Goal: Task Accomplishment & Management: Use online tool/utility

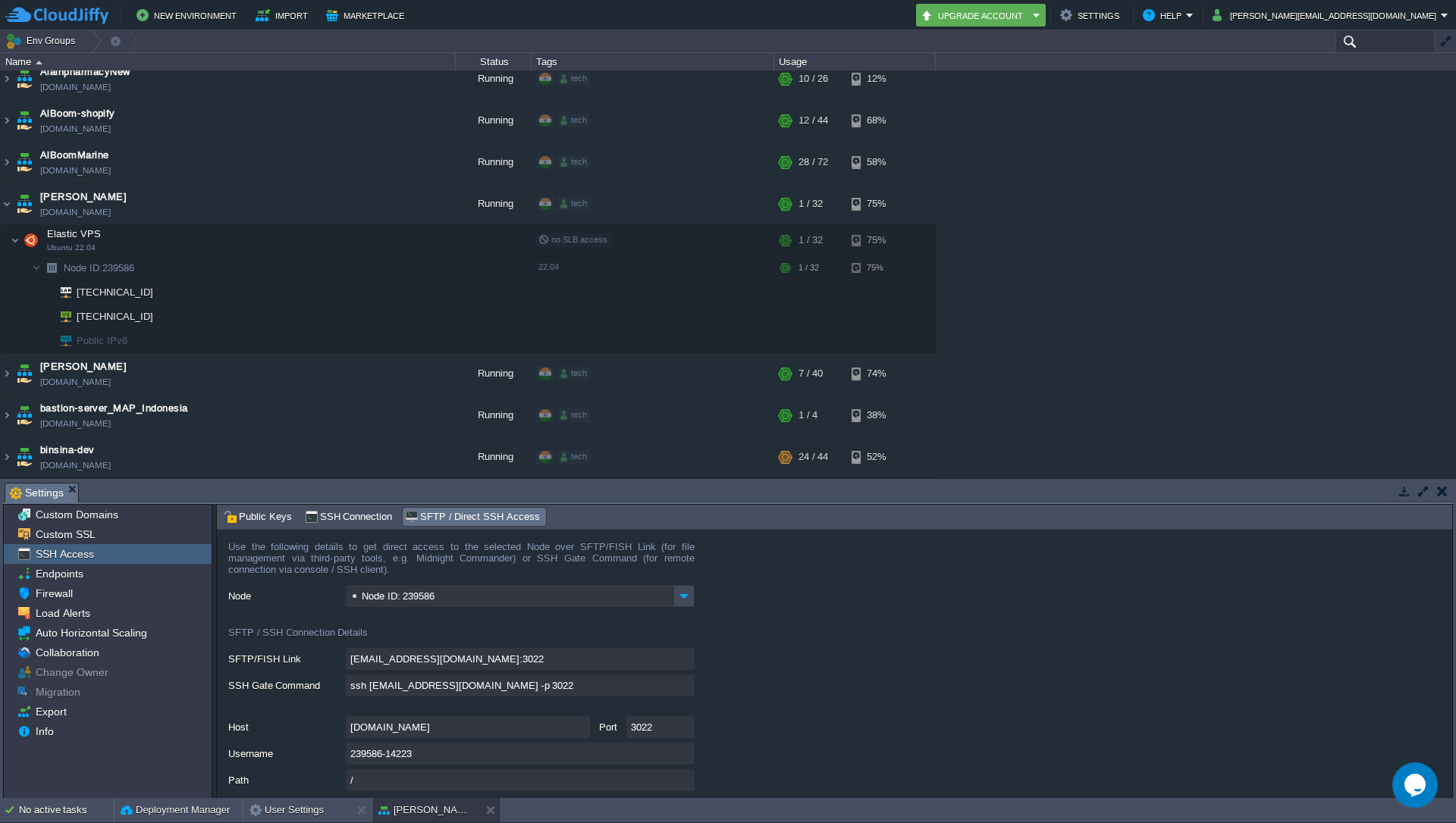
click at [1388, 50] on input "text" at bounding box center [1385, 41] width 99 height 22
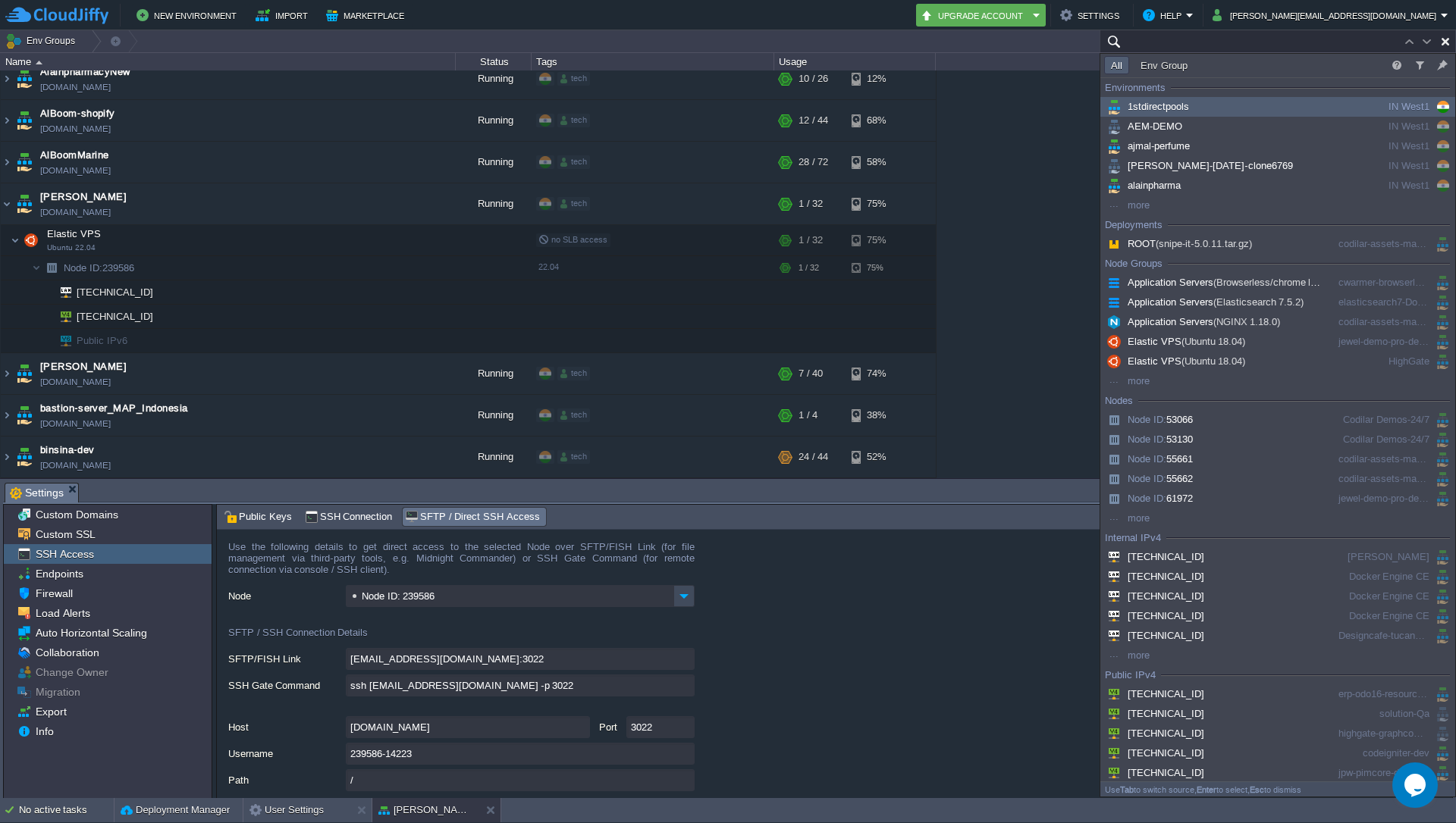
paste input "[TECHNICAL_ID]"
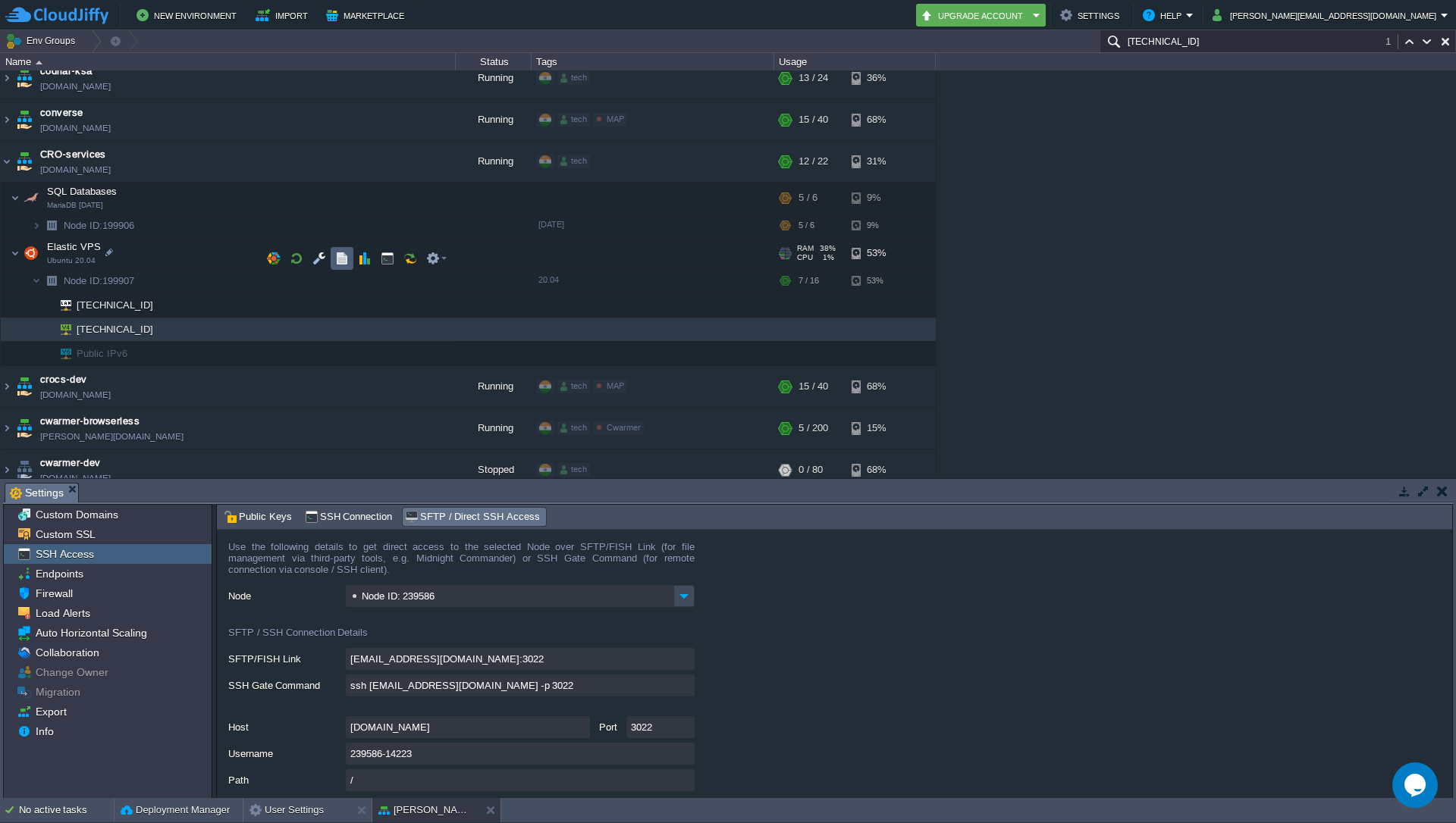
scroll to position [932, 0]
type input "[TECHNICAL_ID]"
click at [156, 332] on div at bounding box center [155, 331] width 14 height 14
type input "[TECHNICAL_ID]"
click at [436, 258] on button "button" at bounding box center [433, 255] width 14 height 14
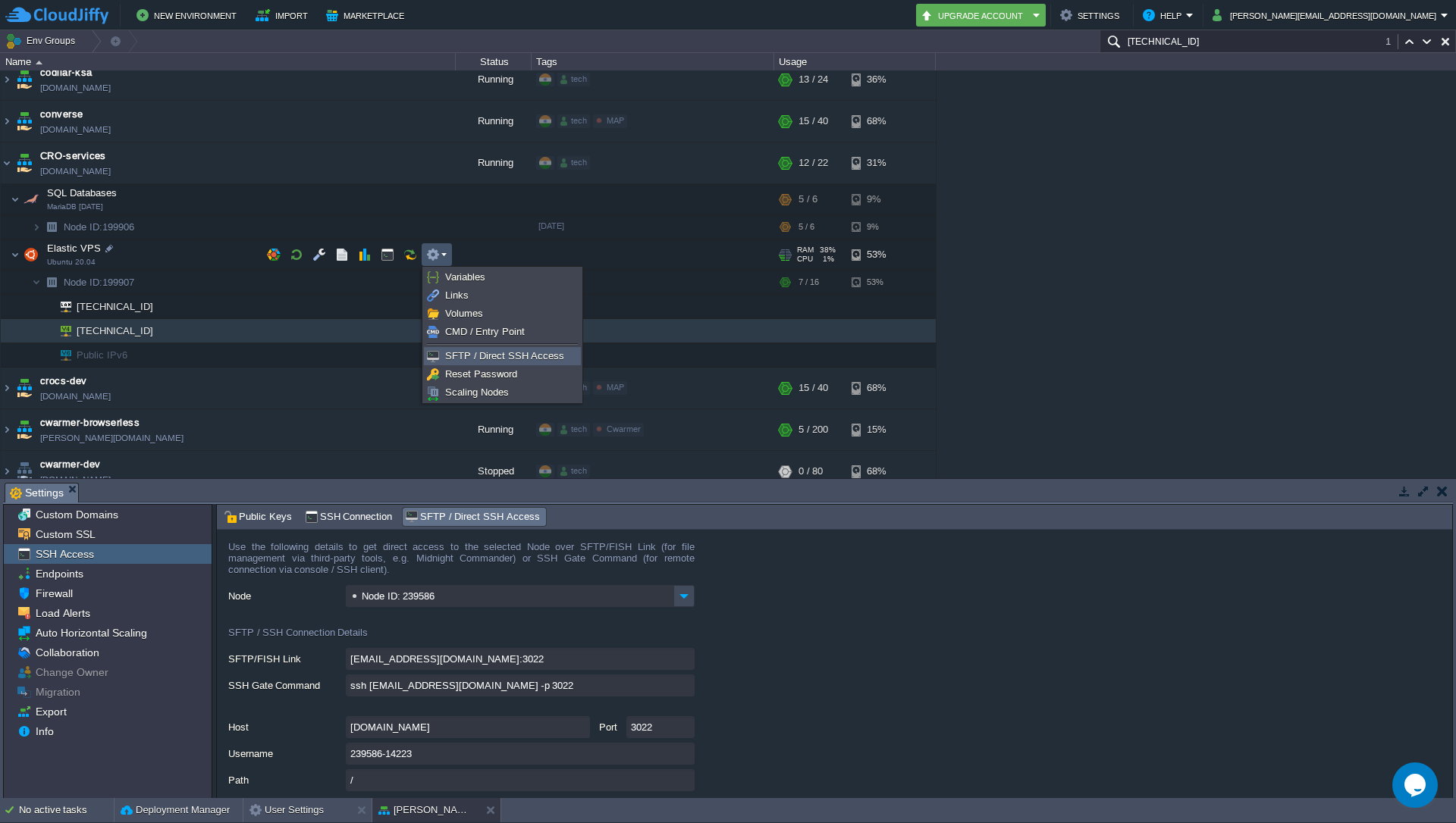
click at [467, 353] on span "SFTP / Direct SSH Access" at bounding box center [505, 356] width 119 height 12
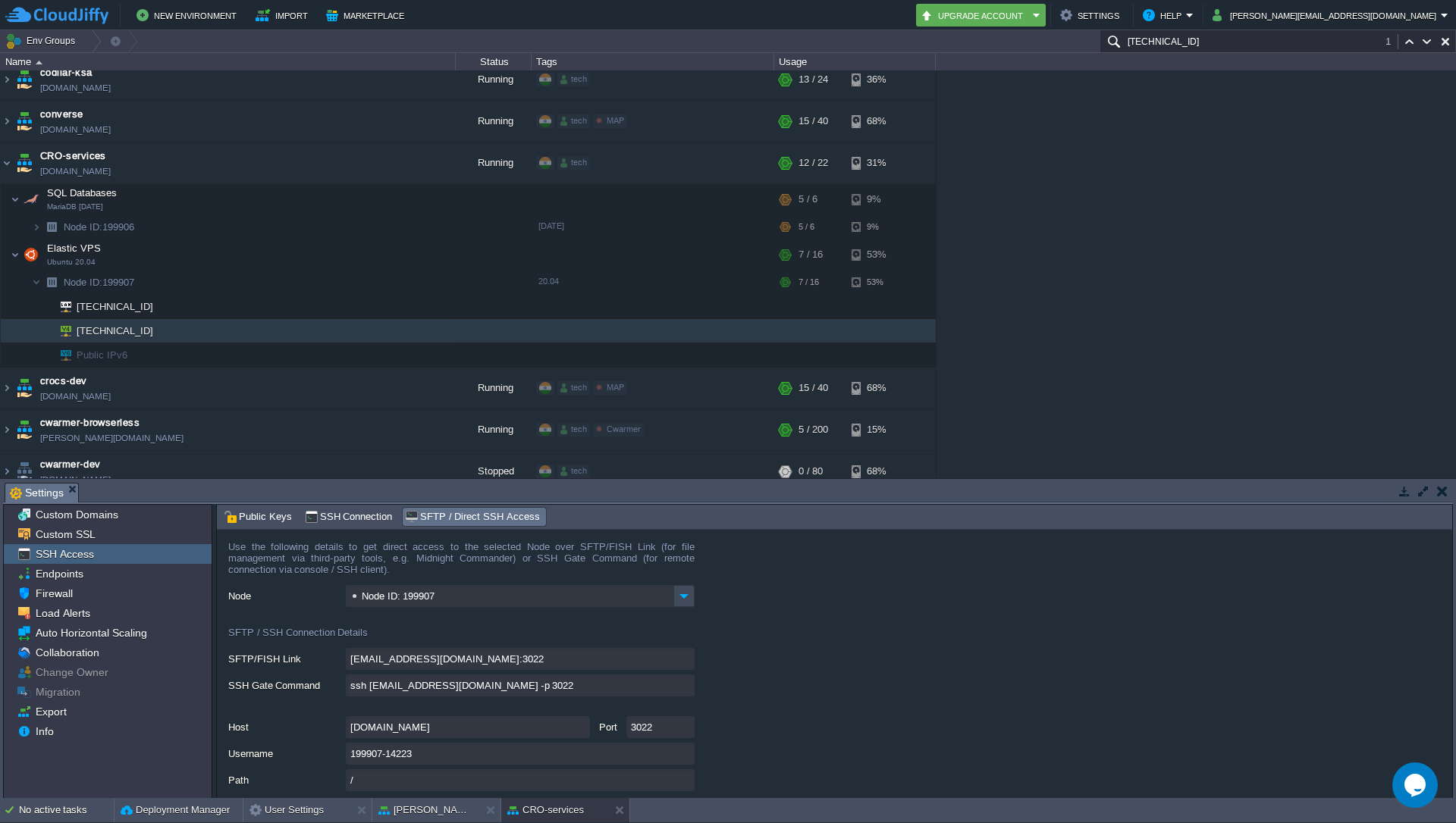
click at [689, 689] on input "ssh [EMAIL_ADDRESS][DOMAIN_NAME] -p 3022" at bounding box center [520, 685] width 349 height 22
type textarea "ssh [EMAIL_ADDRESS][DOMAIN_NAME] -p 3022"
click at [1161, 311] on div "1stdirectpools [DOMAIN_NAME] Running tech + Add to Env Group RAM 34% CPU 1% 12 …" at bounding box center [728, 274] width 1456 height 408
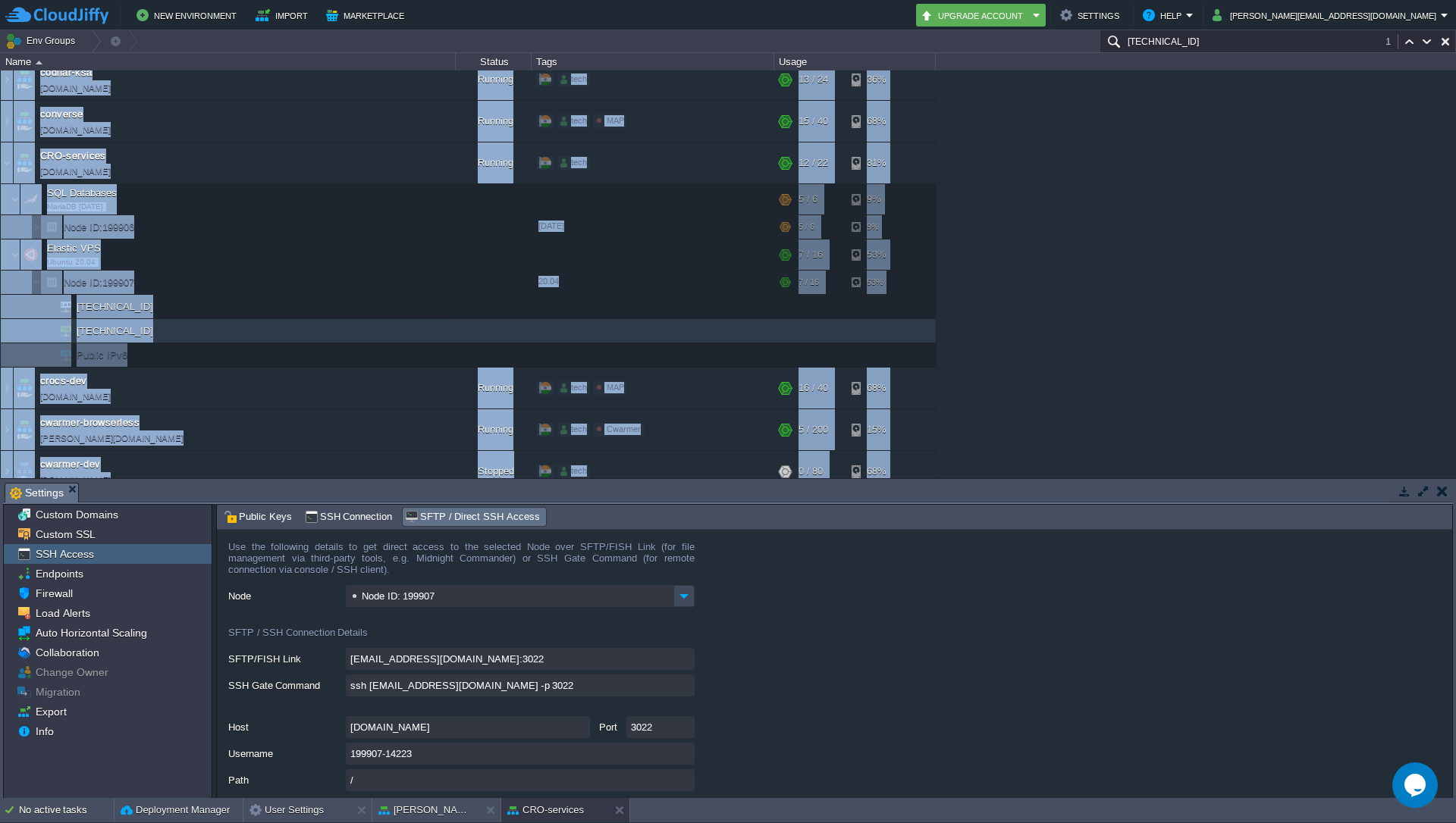
click at [1161, 311] on div "1stdirectpools [DOMAIN_NAME] Running tech + Add to Env Group RAM 34% CPU 1% 12 …" at bounding box center [728, 274] width 1456 height 408
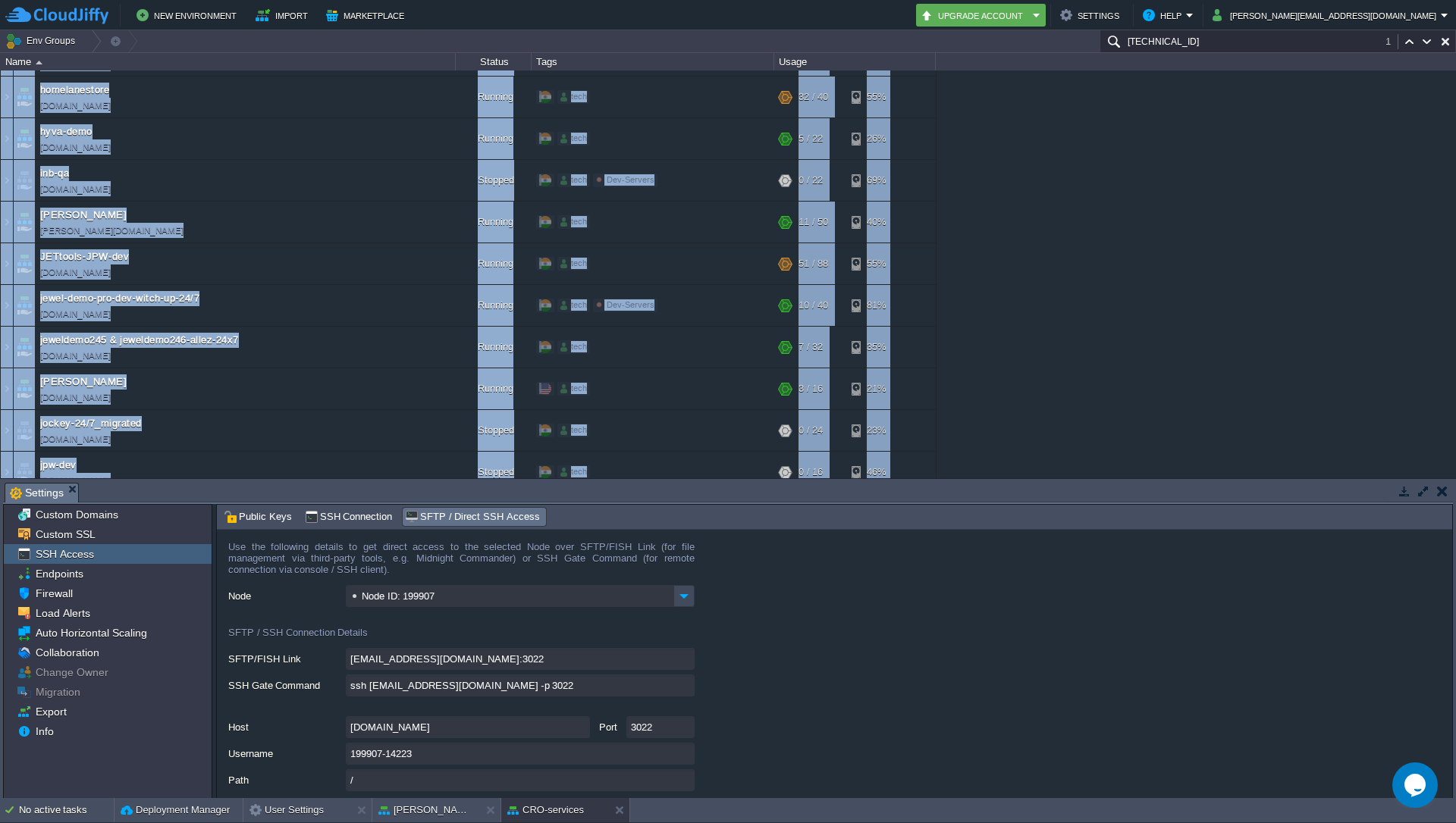
scroll to position [2390, 0]
click at [9, 219] on img at bounding box center [7, 223] width 12 height 41
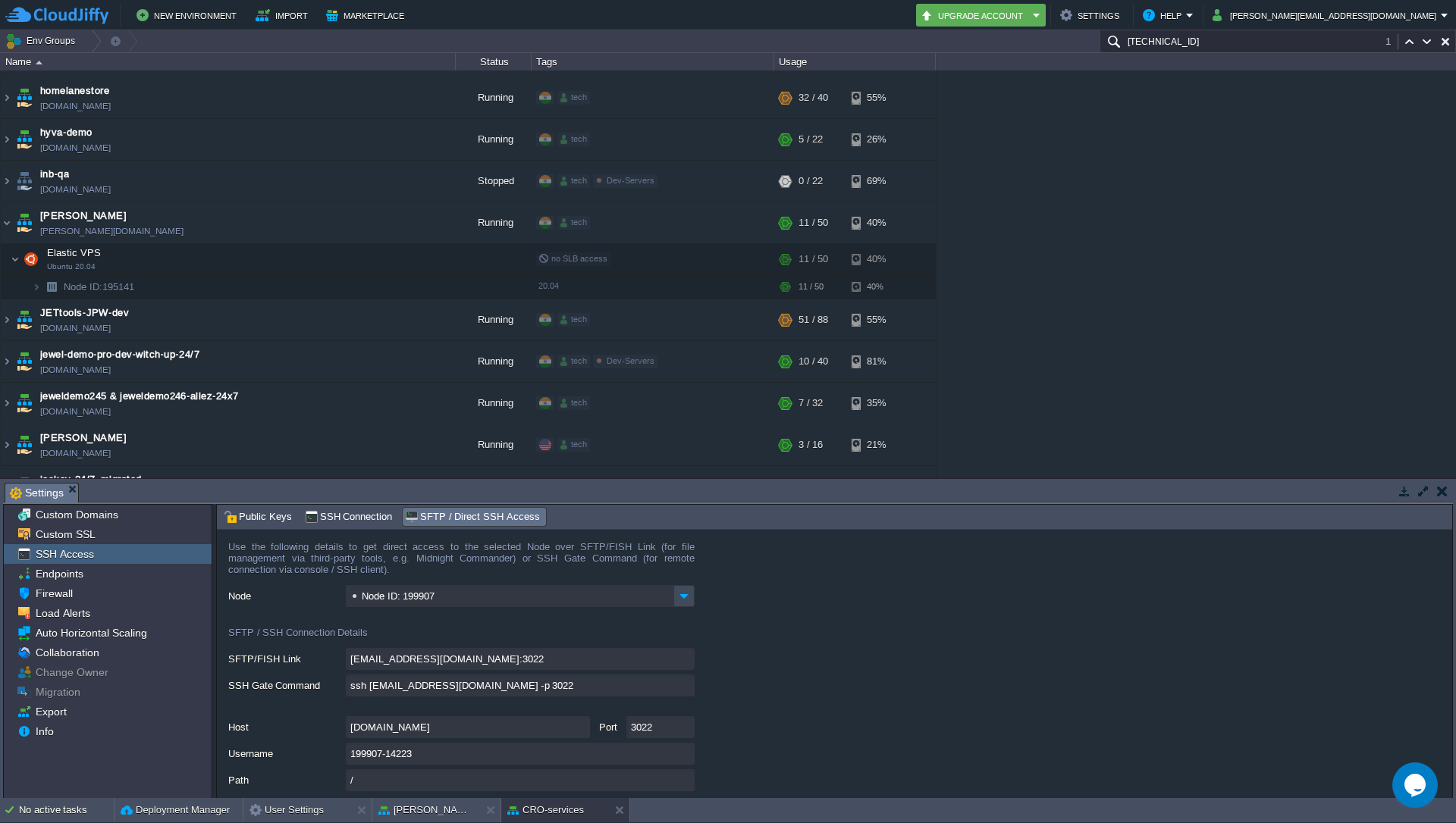
click at [1304, 233] on div "1stdirectpools [DOMAIN_NAME] Running tech + Add to Env Group RAM 34% CPU 1% 12 …" at bounding box center [728, 274] width 1456 height 408
click at [1137, 241] on div "1stdirectpools [DOMAIN_NAME] Running tech + Add to Env Group RAM 34% CPU 1% 12 …" at bounding box center [728, 274] width 1456 height 408
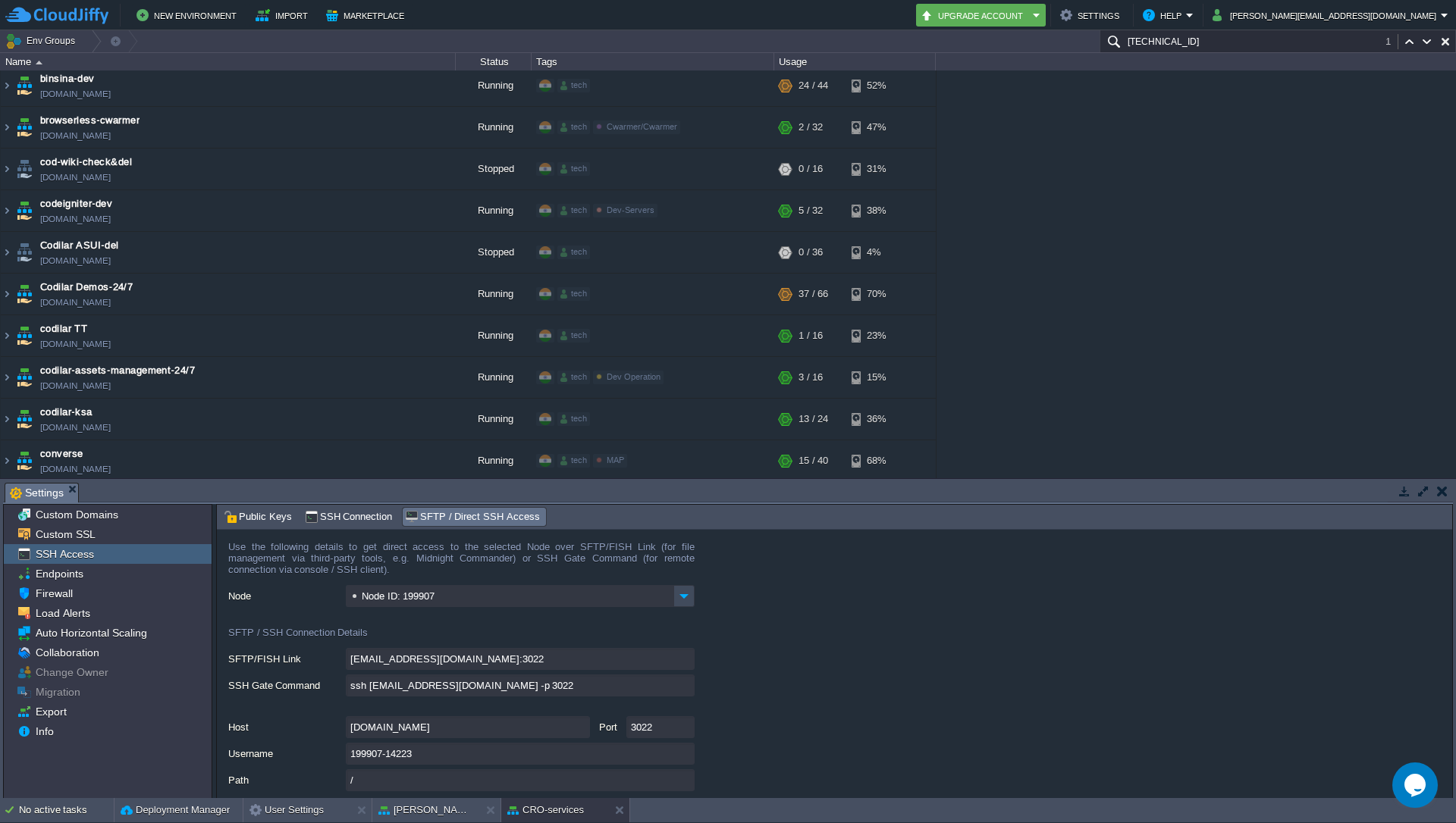
scroll to position [0, 0]
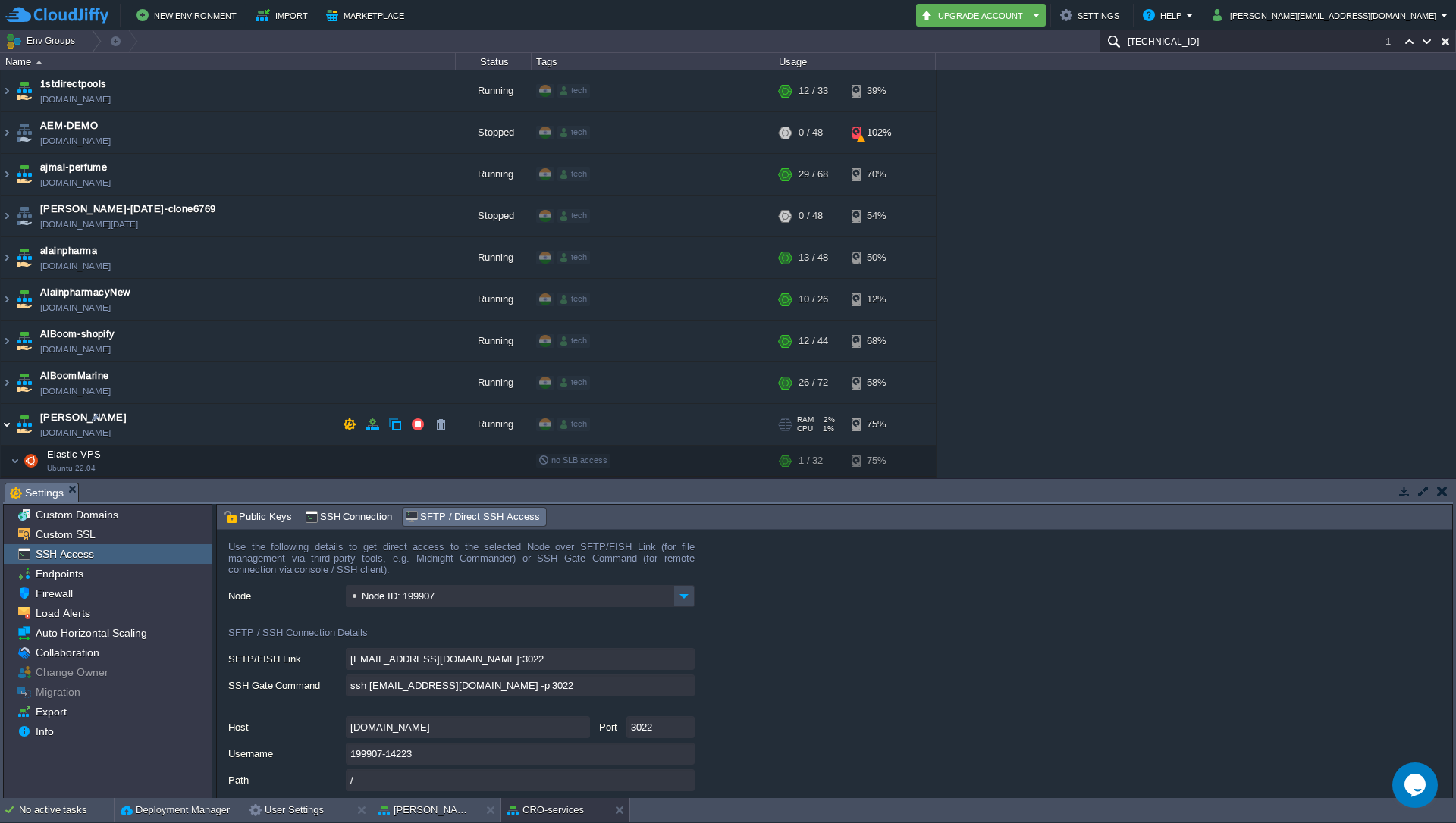
click at [8, 421] on img at bounding box center [7, 425] width 12 height 41
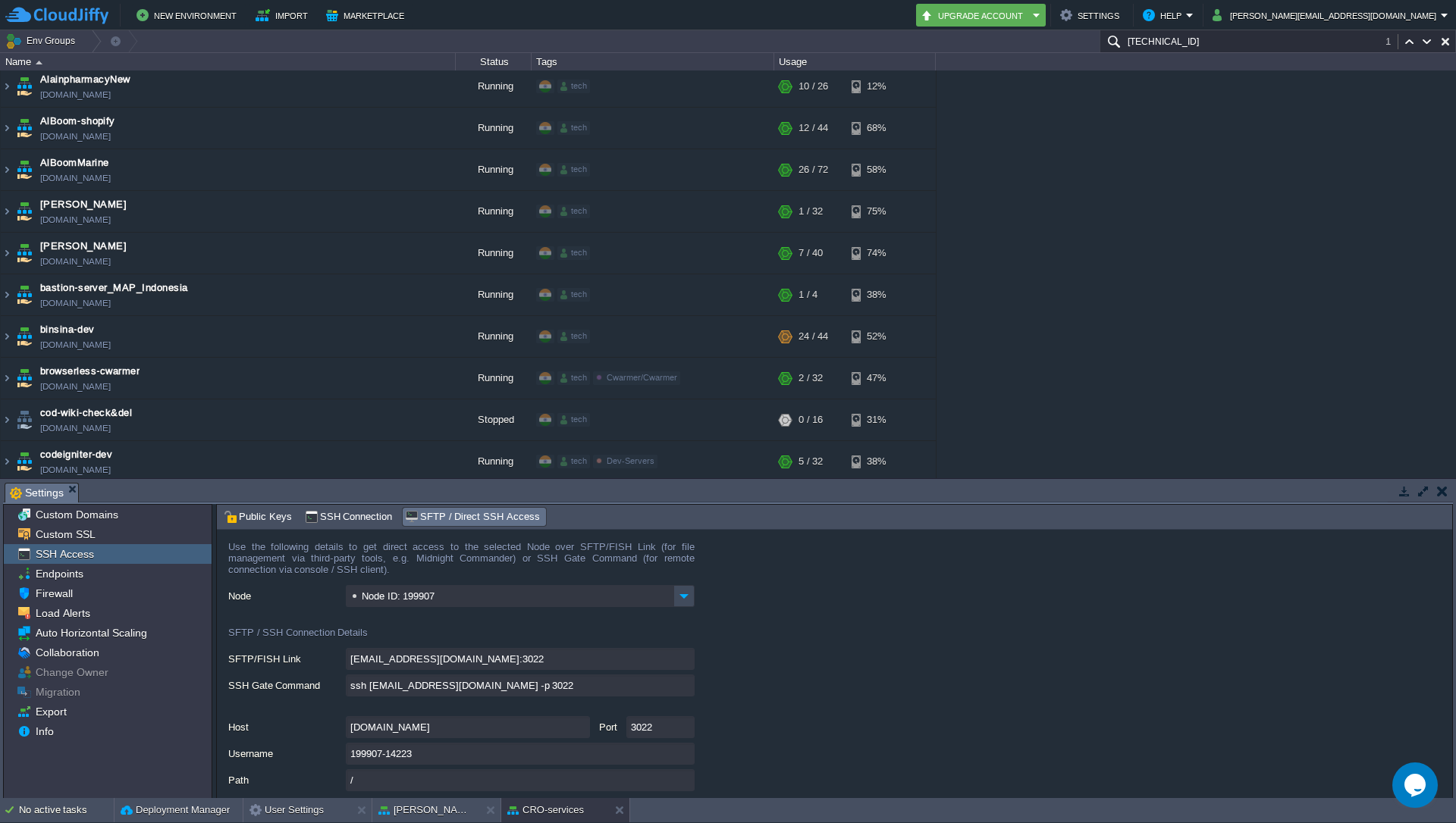
scroll to position [223, 0]
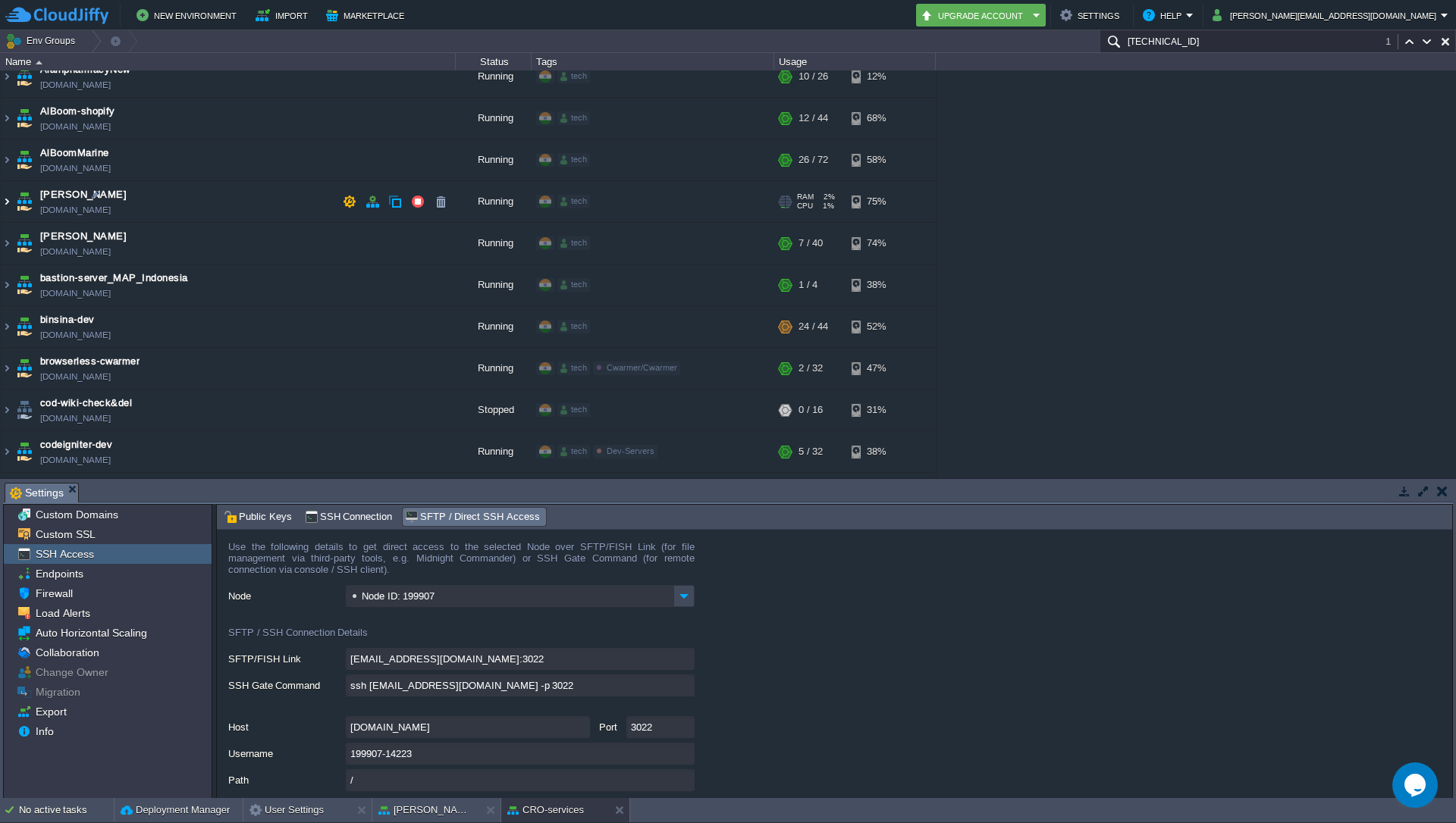
click at [11, 203] on img at bounding box center [7, 202] width 12 height 41
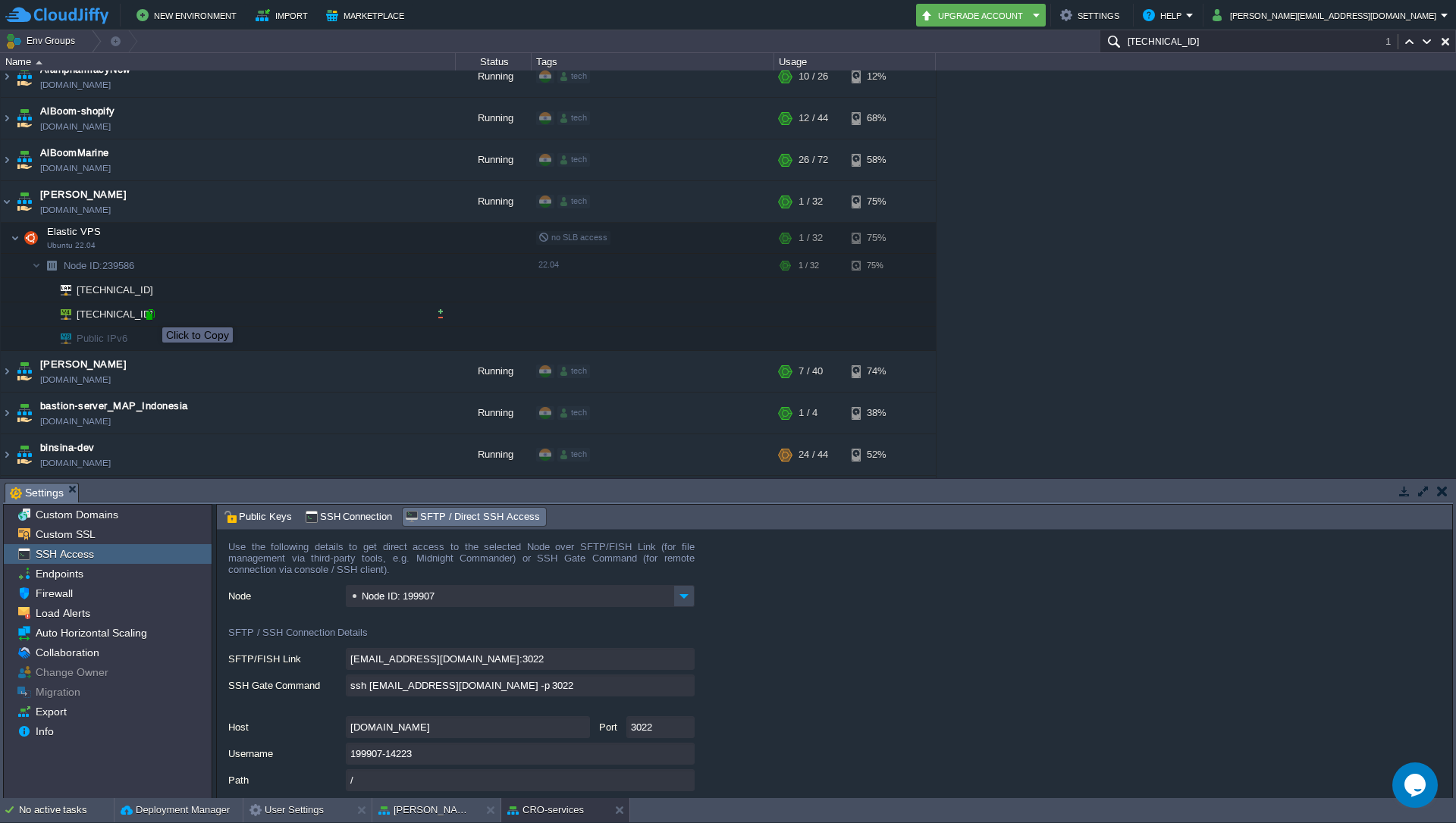
click at [151, 314] on div at bounding box center [150, 314] width 14 height 14
type input "[TECHNICAL_ID]"
click at [154, 322] on td "[TECHNICAL_ID]" at bounding box center [229, 314] width 455 height 24
click at [151, 319] on div at bounding box center [150, 314] width 14 height 14
click at [449, 242] on td at bounding box center [436, 238] width 31 height 23
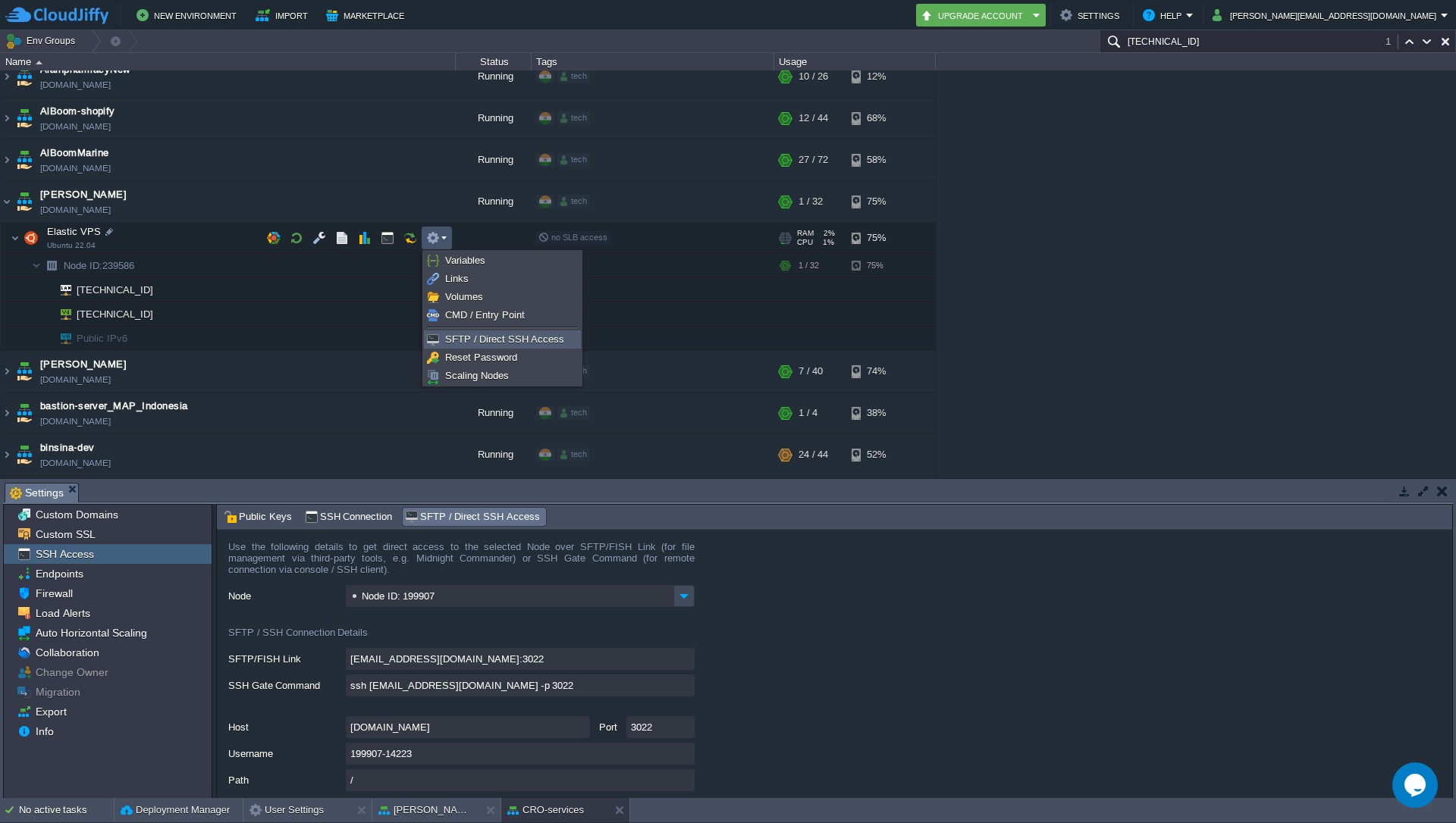
click at [479, 343] on span "SFTP / Direct SSH Access" at bounding box center [505, 340] width 119 height 12
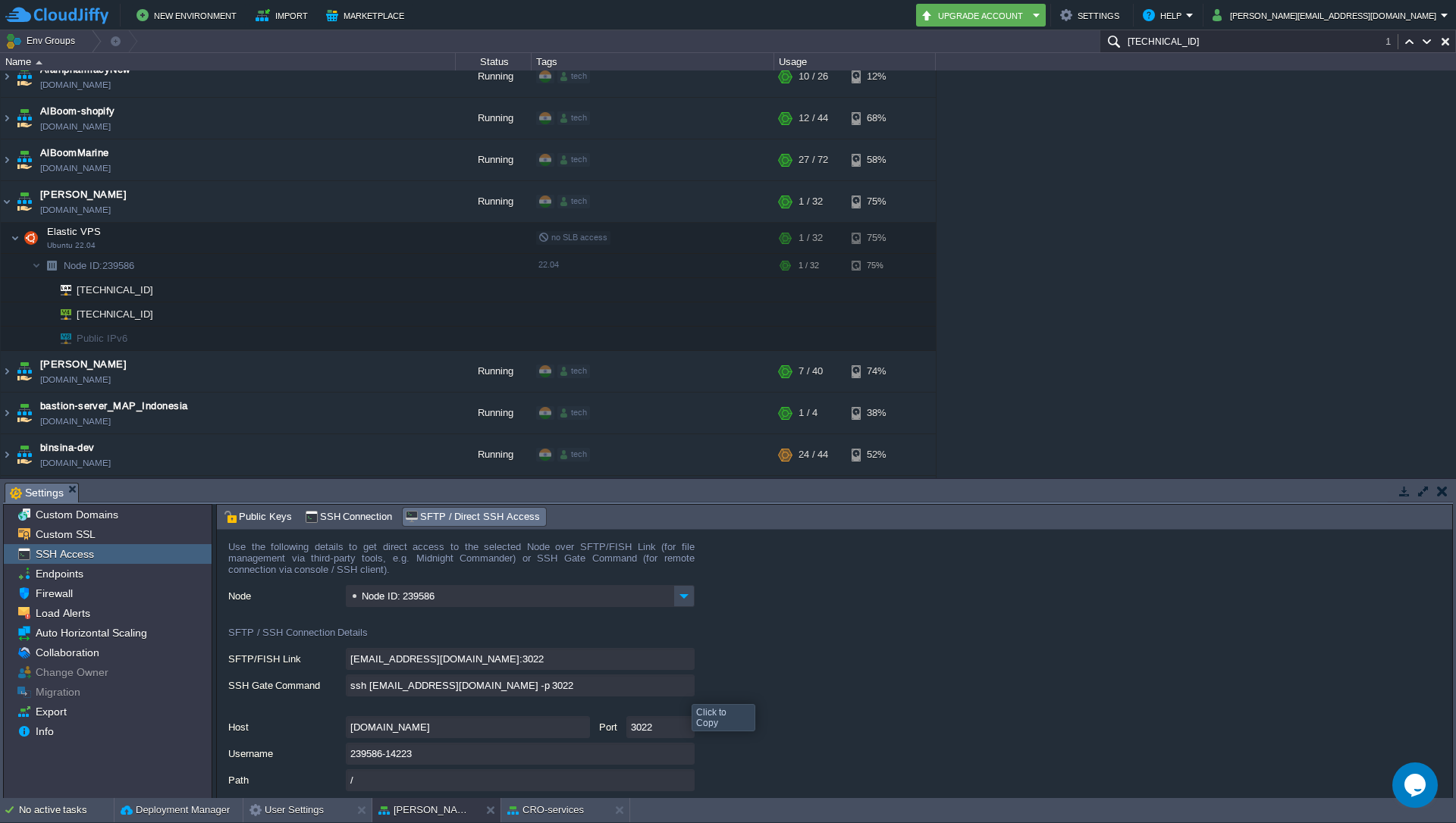
click at [681, 691] on input "ssh [EMAIL_ADDRESS][DOMAIN_NAME] -p 3022" at bounding box center [520, 685] width 349 height 22
click at [685, 690] on input "ssh [EMAIL_ADDRESS][DOMAIN_NAME] -p 3022" at bounding box center [520, 685] width 349 height 22
click at [681, 689] on input "ssh [EMAIL_ADDRESS][DOMAIN_NAME] -p 3022" at bounding box center [520, 685] width 349 height 22
click at [1177, 285] on div "1stdirectpools [DOMAIN_NAME] Running tech + Add to Env Group RAM 34% CPU 1% 12 …" at bounding box center [728, 274] width 1456 height 408
click at [4, 195] on img at bounding box center [7, 202] width 12 height 41
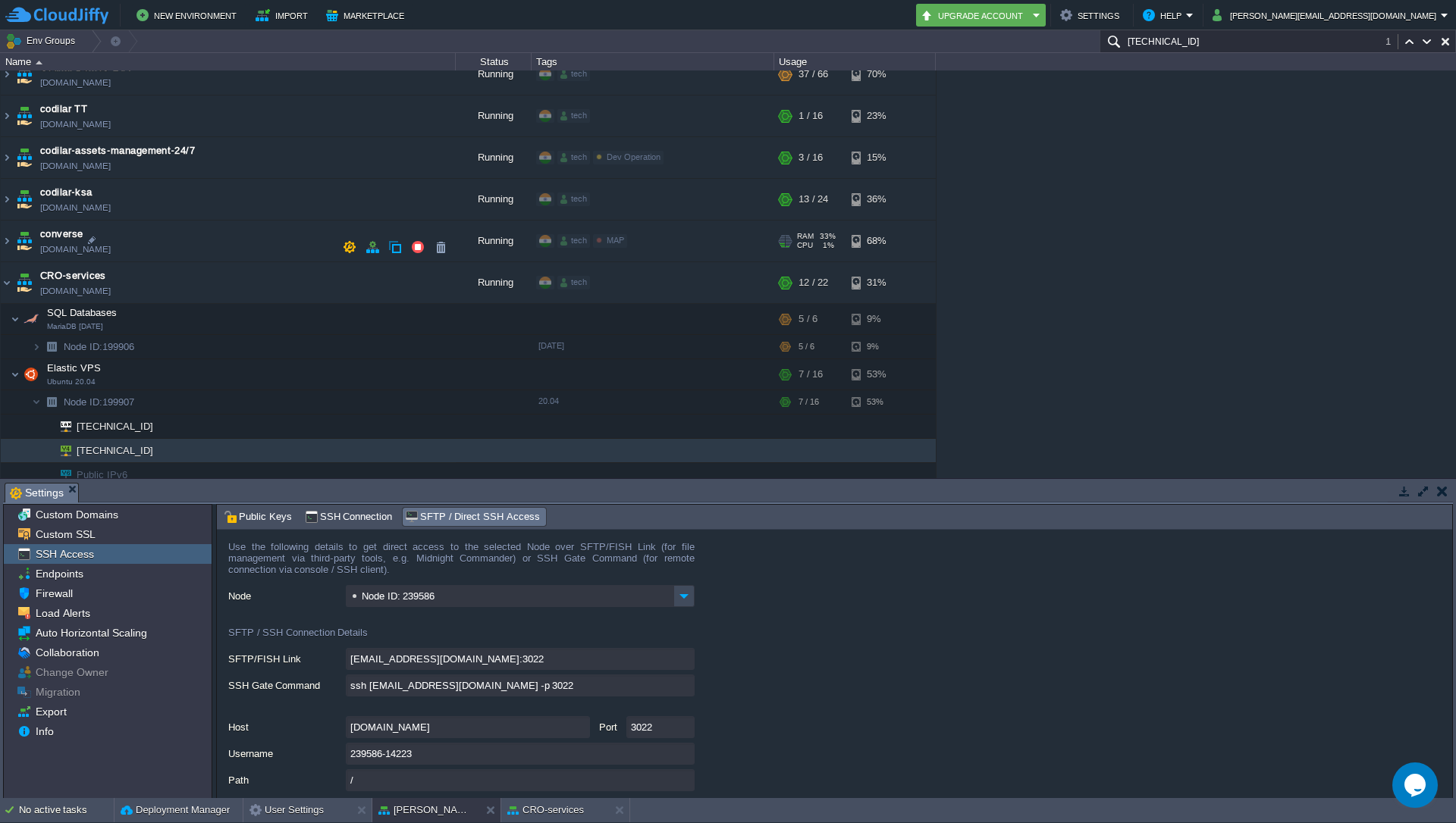
scroll to position [769, 0]
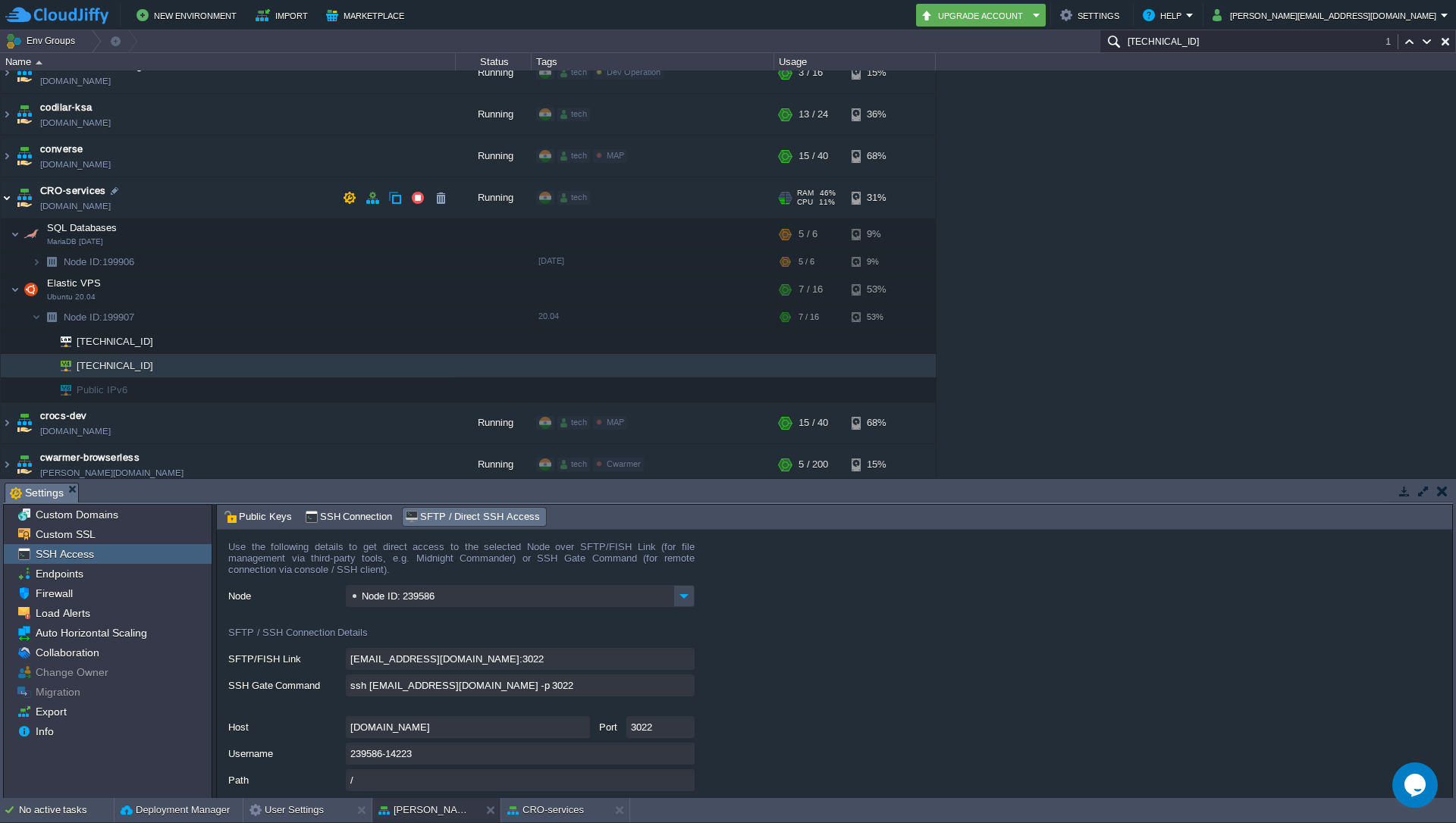
click at [3, 203] on img at bounding box center [7, 198] width 12 height 41
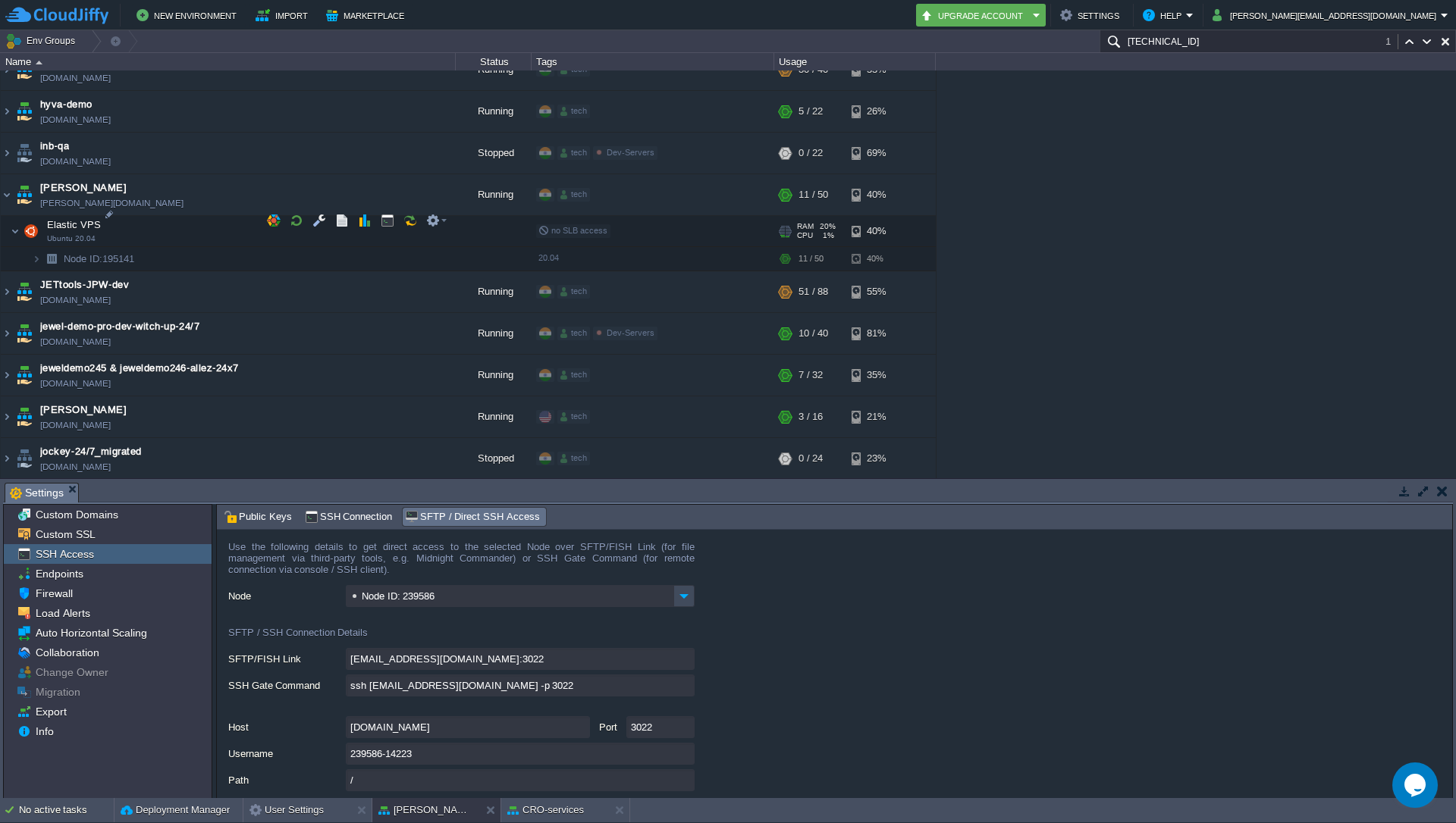
scroll to position [2133, 0]
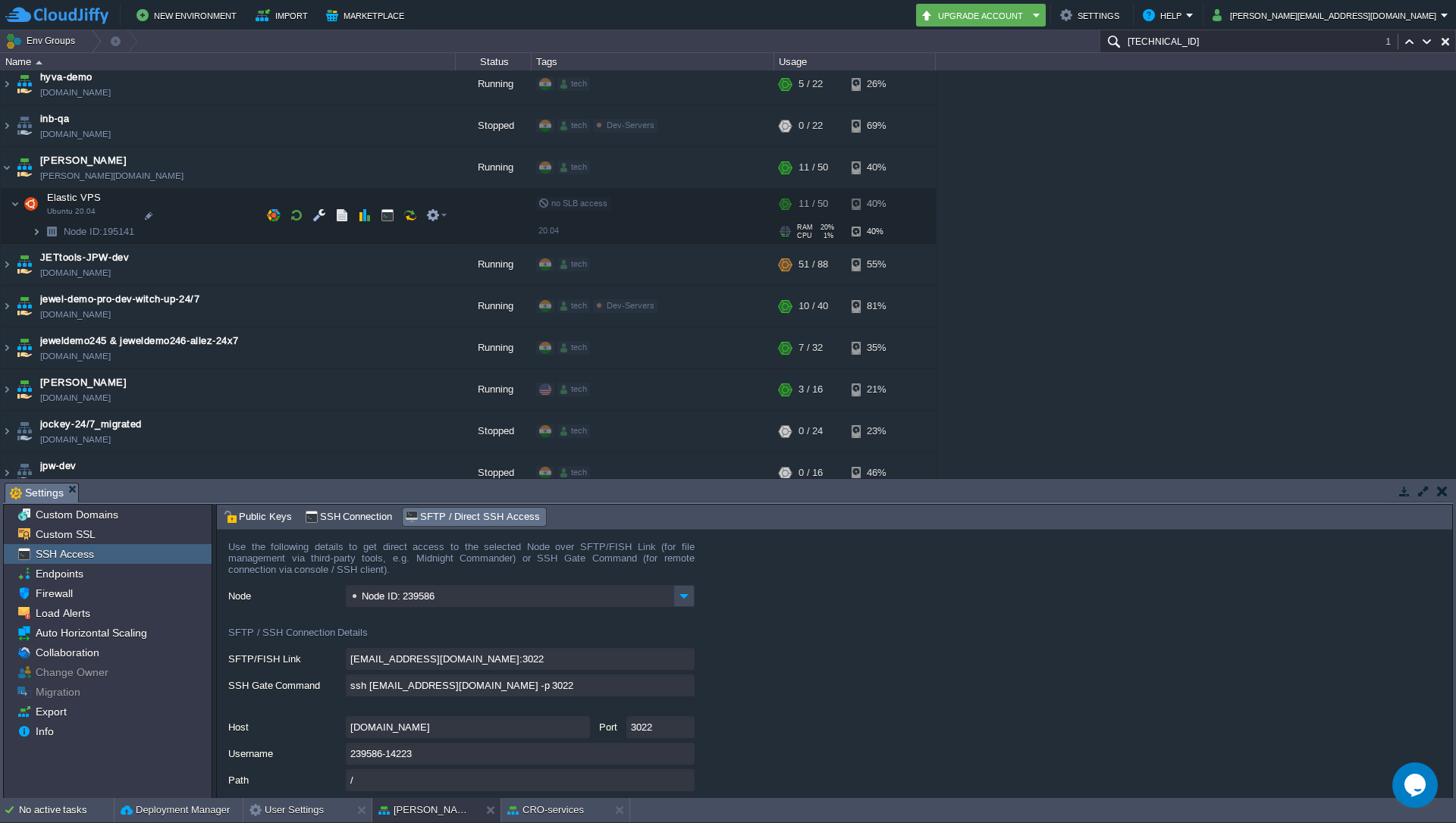
click at [40, 220] on img at bounding box center [36, 232] width 9 height 23
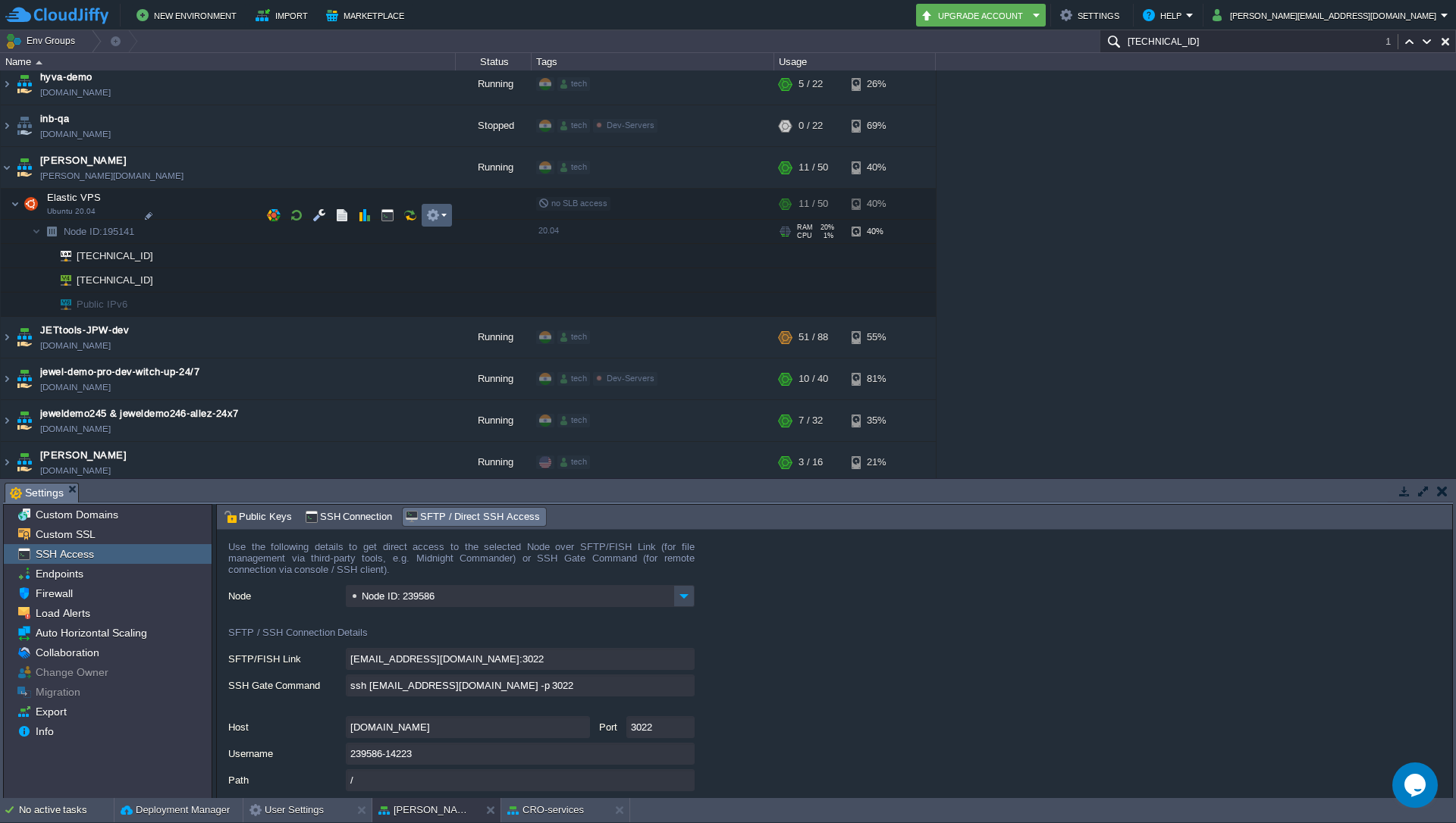
click at [450, 213] on td at bounding box center [436, 215] width 31 height 23
click at [459, 240] on span "SFTP / Direct SSH Access" at bounding box center [505, 237] width 119 height 12
click at [681, 690] on input "ssh [EMAIL_ADDRESS][DOMAIN_NAME] -p 3022" at bounding box center [520, 685] width 349 height 22
type textarea "ssh [EMAIL_ADDRESS][DOMAIN_NAME] -p 3022"
click at [158, 266] on div at bounding box center [155, 265] width 14 height 14
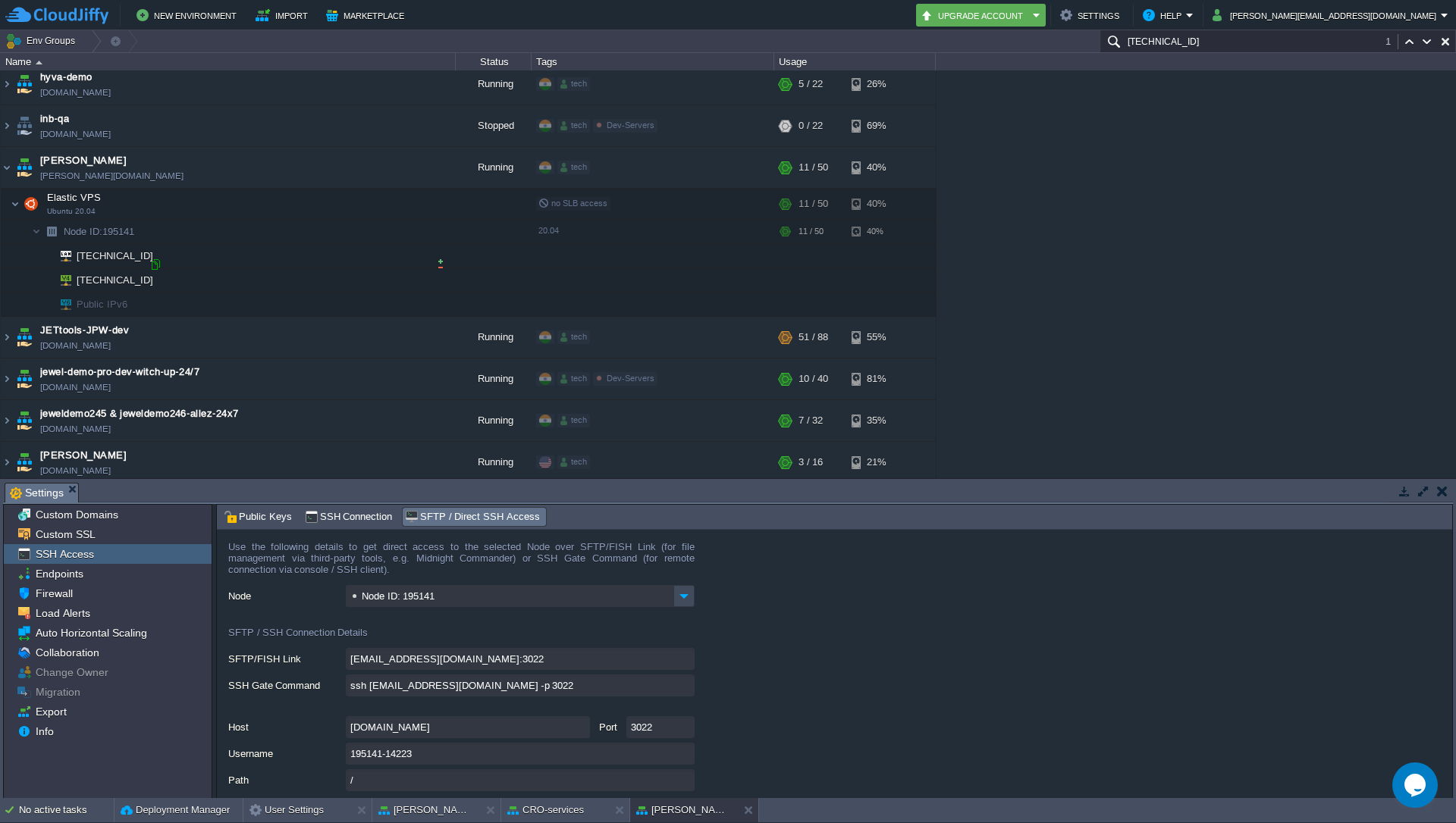
type input "[TECHNICAL_ID]"
click at [445, 193] on em at bounding box center [436, 188] width 21 height 14
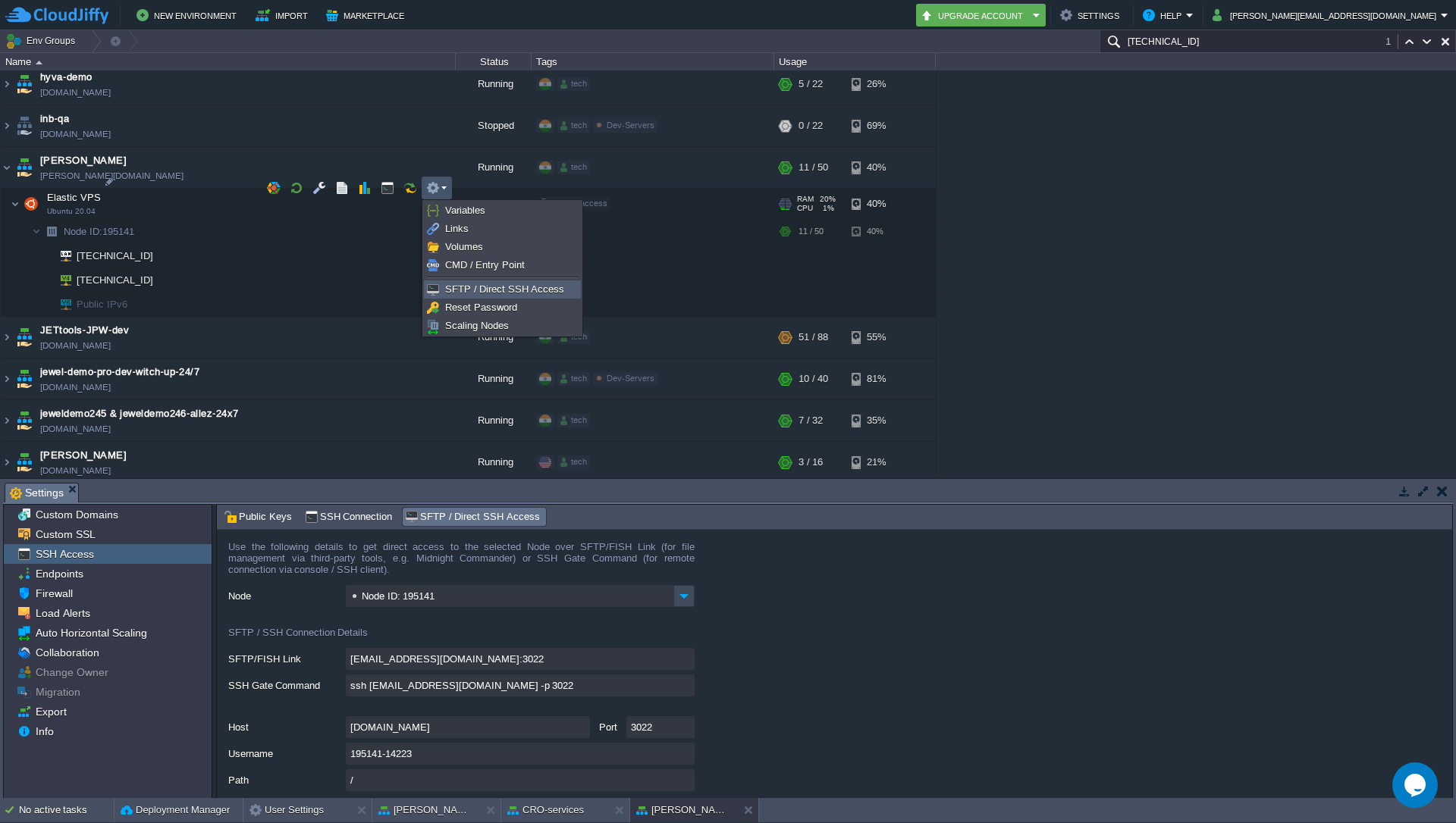
click at [478, 290] on span "SFTP / Direct SSH Access" at bounding box center [505, 289] width 119 height 12
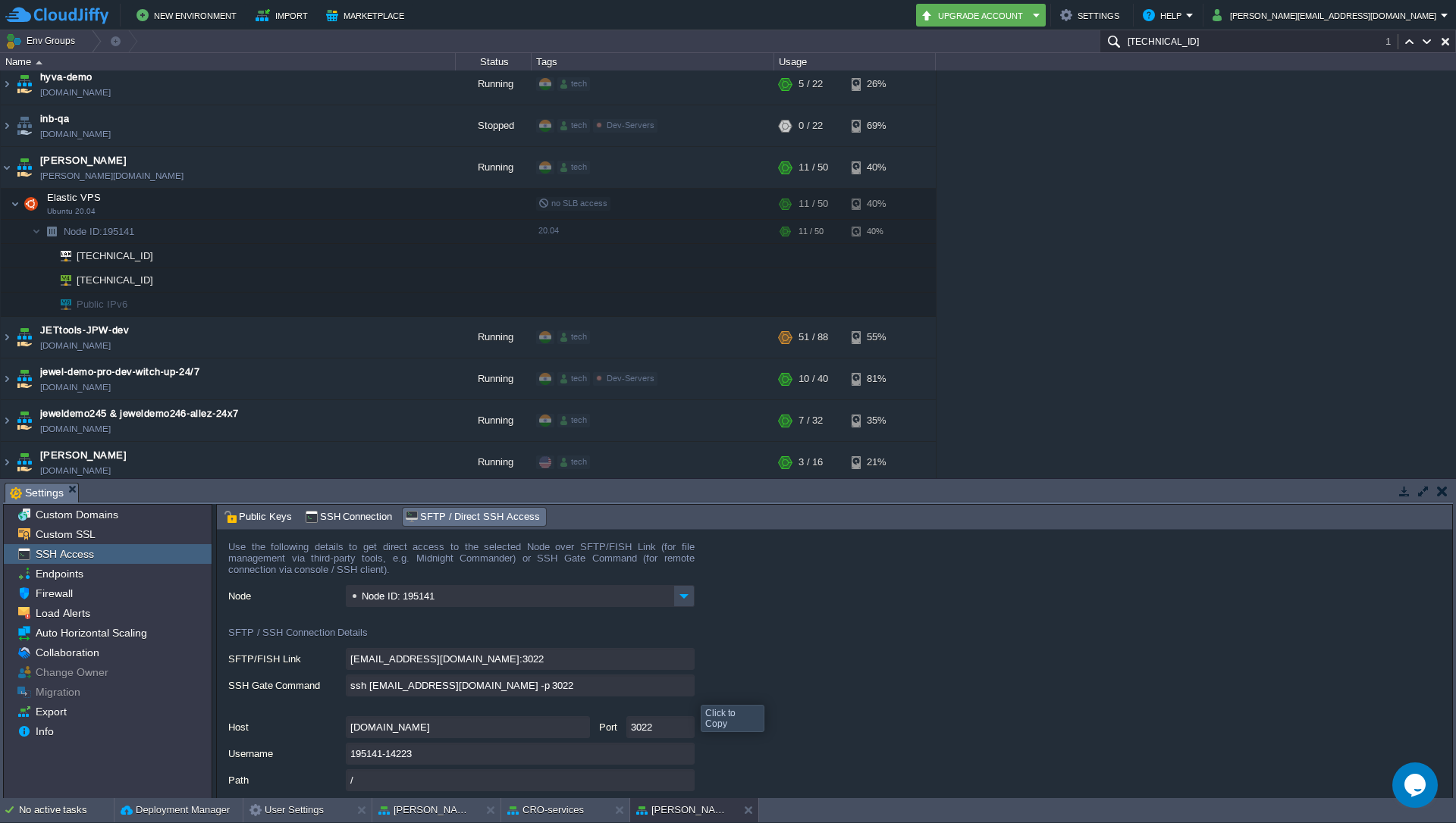
click at [690, 691] on input "ssh [EMAIL_ADDRESS][DOMAIN_NAME] -p 3022" at bounding box center [520, 685] width 349 height 22
click at [17, 155] on img at bounding box center [25, 167] width 21 height 41
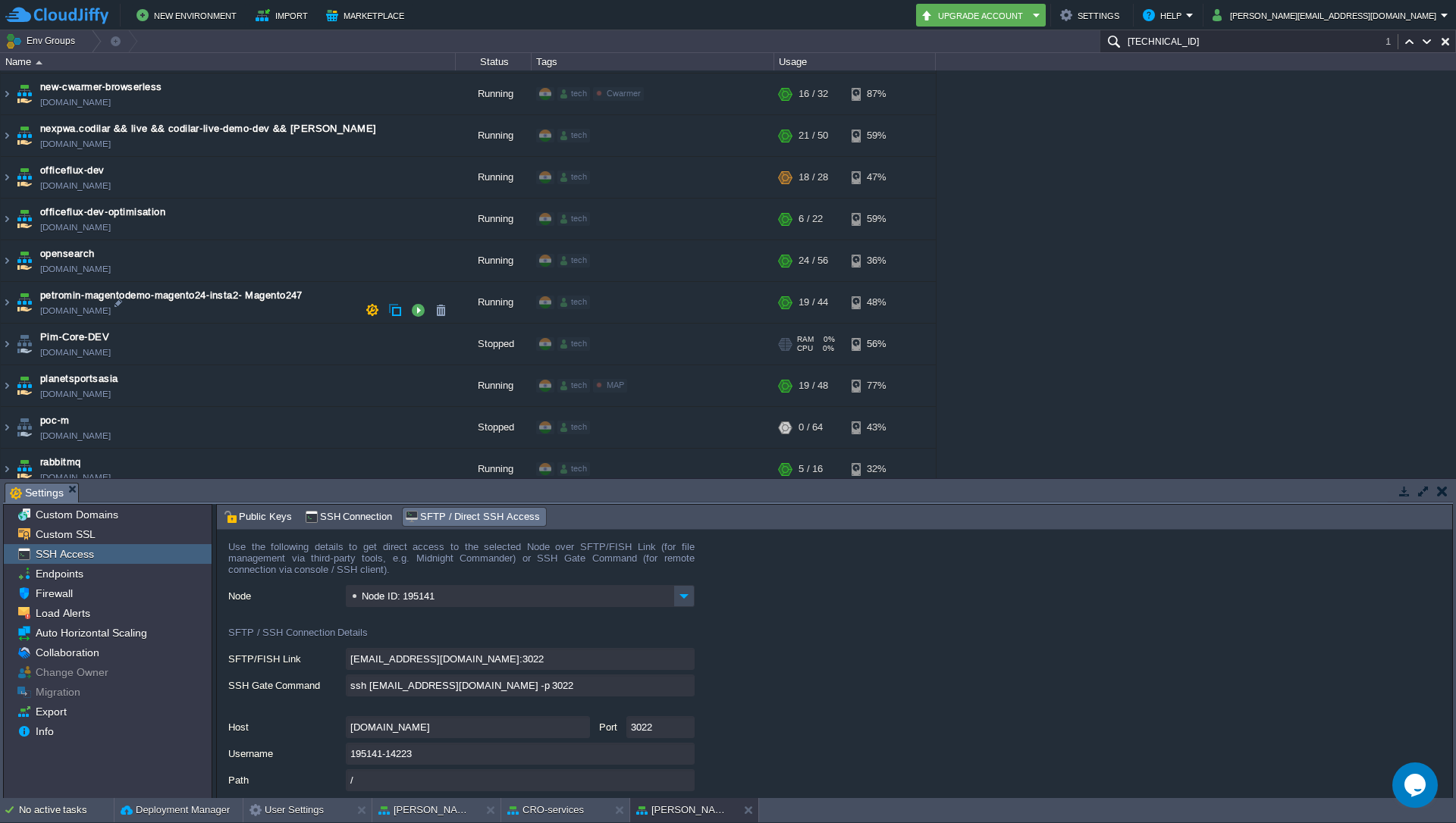
scroll to position [3252, 0]
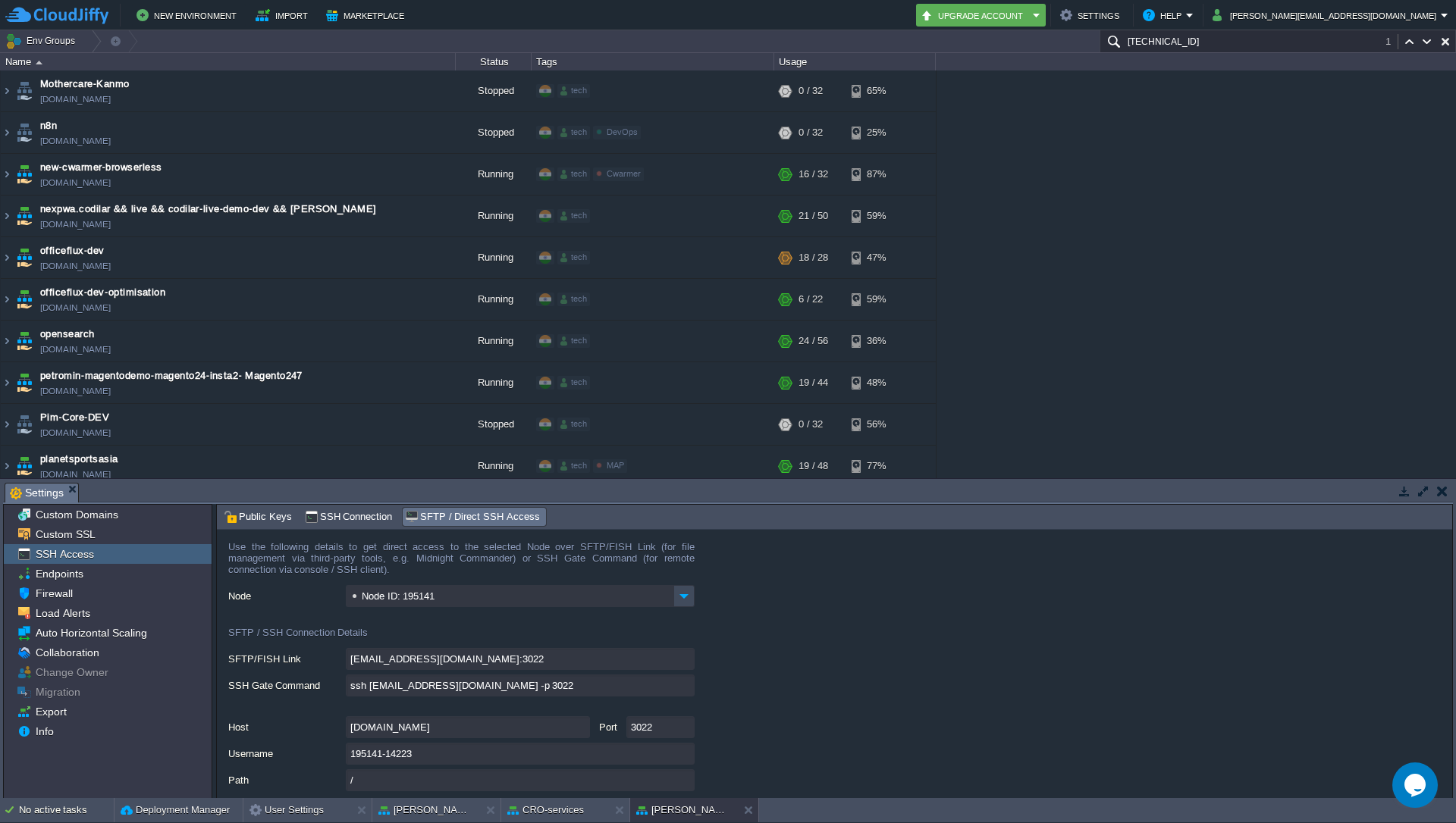
click at [1211, 41] on input "[TECHNICAL_ID]" at bounding box center [1278, 41] width 356 height 22
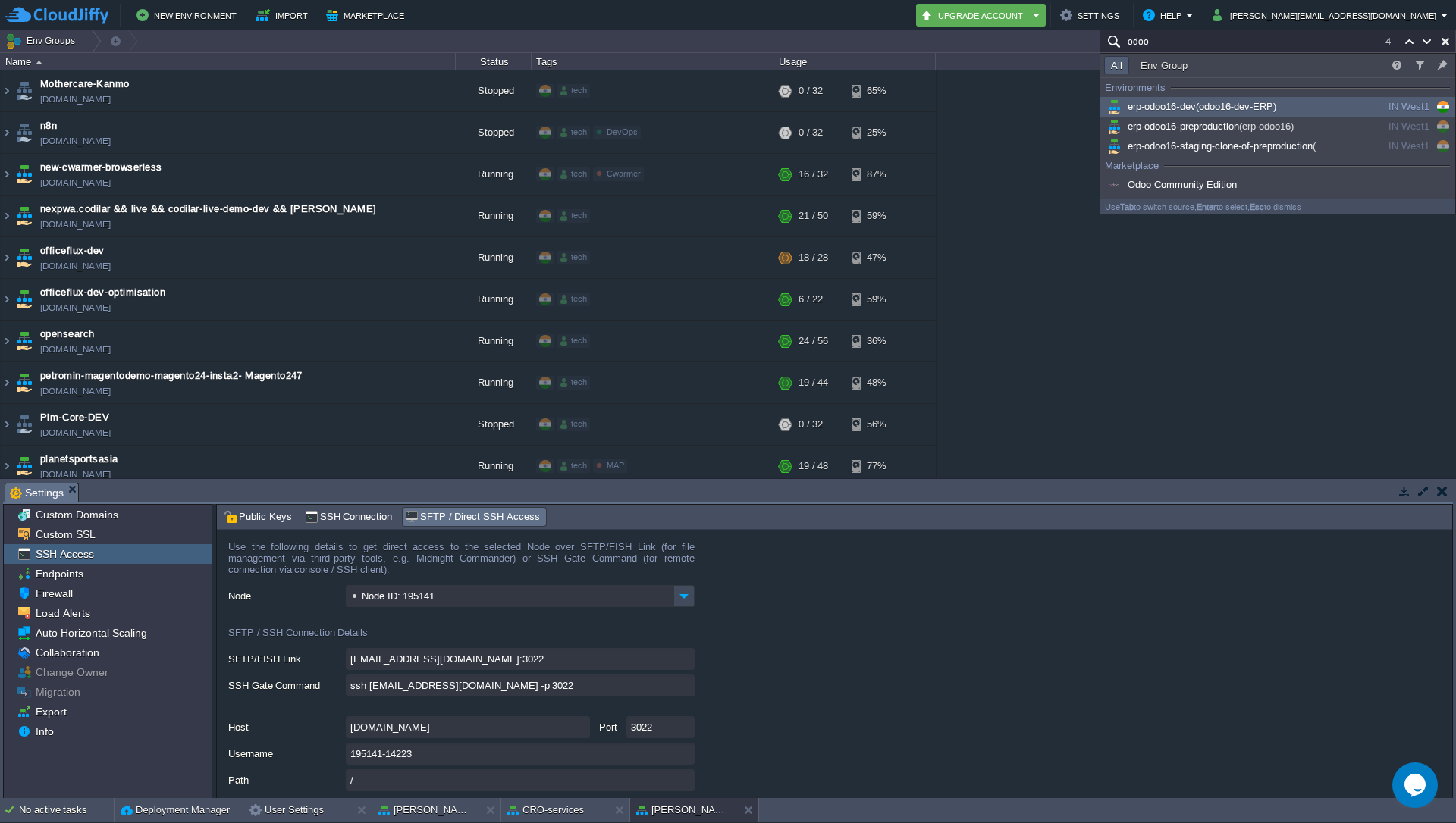
type input "odoo"
click at [1227, 109] on span "(odoo16-dev-ERP)" at bounding box center [1237, 106] width 81 height 12
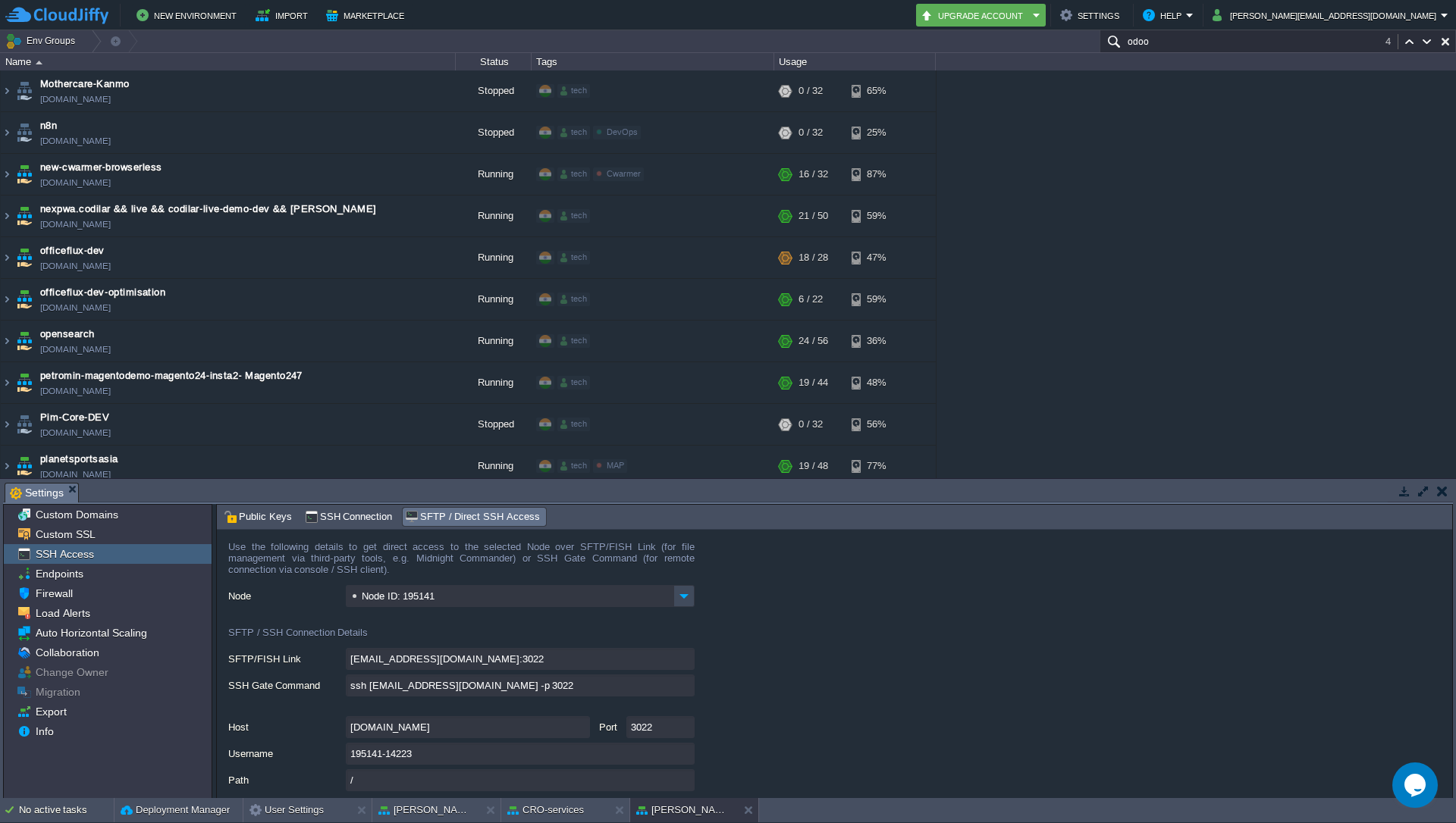
scroll to position [1516, 0]
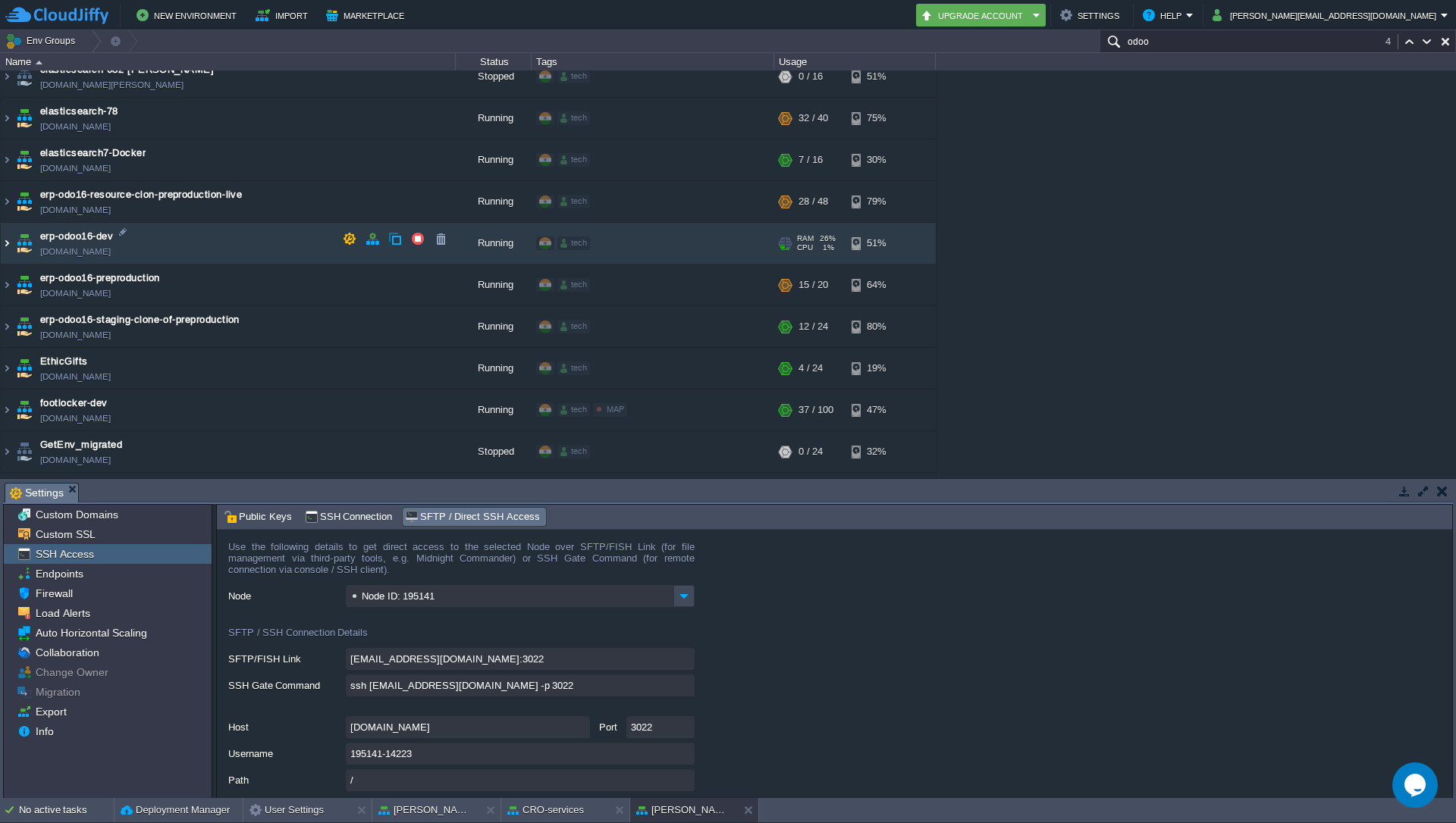
click at [7, 242] on img at bounding box center [7, 243] width 12 height 41
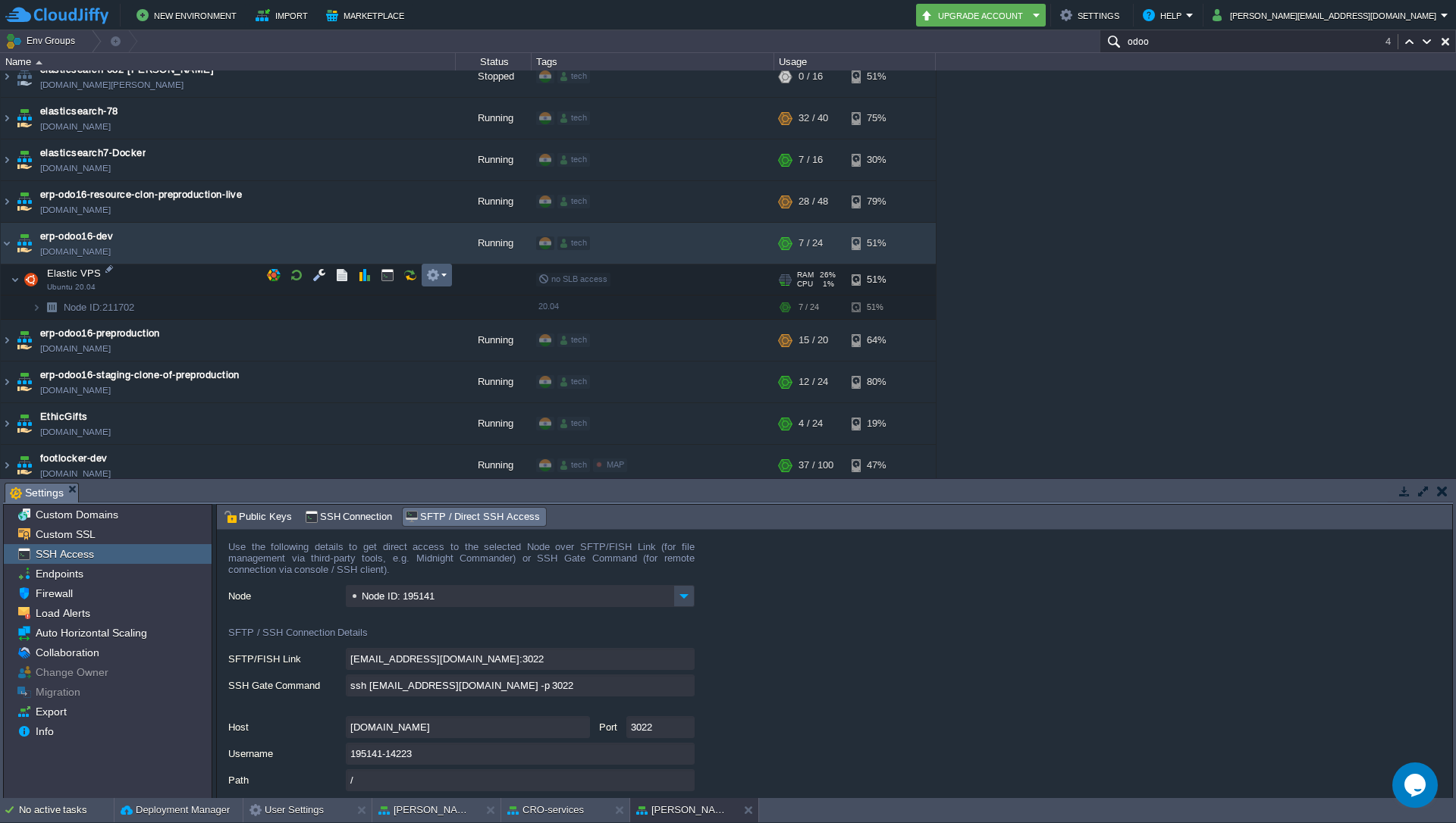
click at [448, 278] on td at bounding box center [436, 275] width 31 height 23
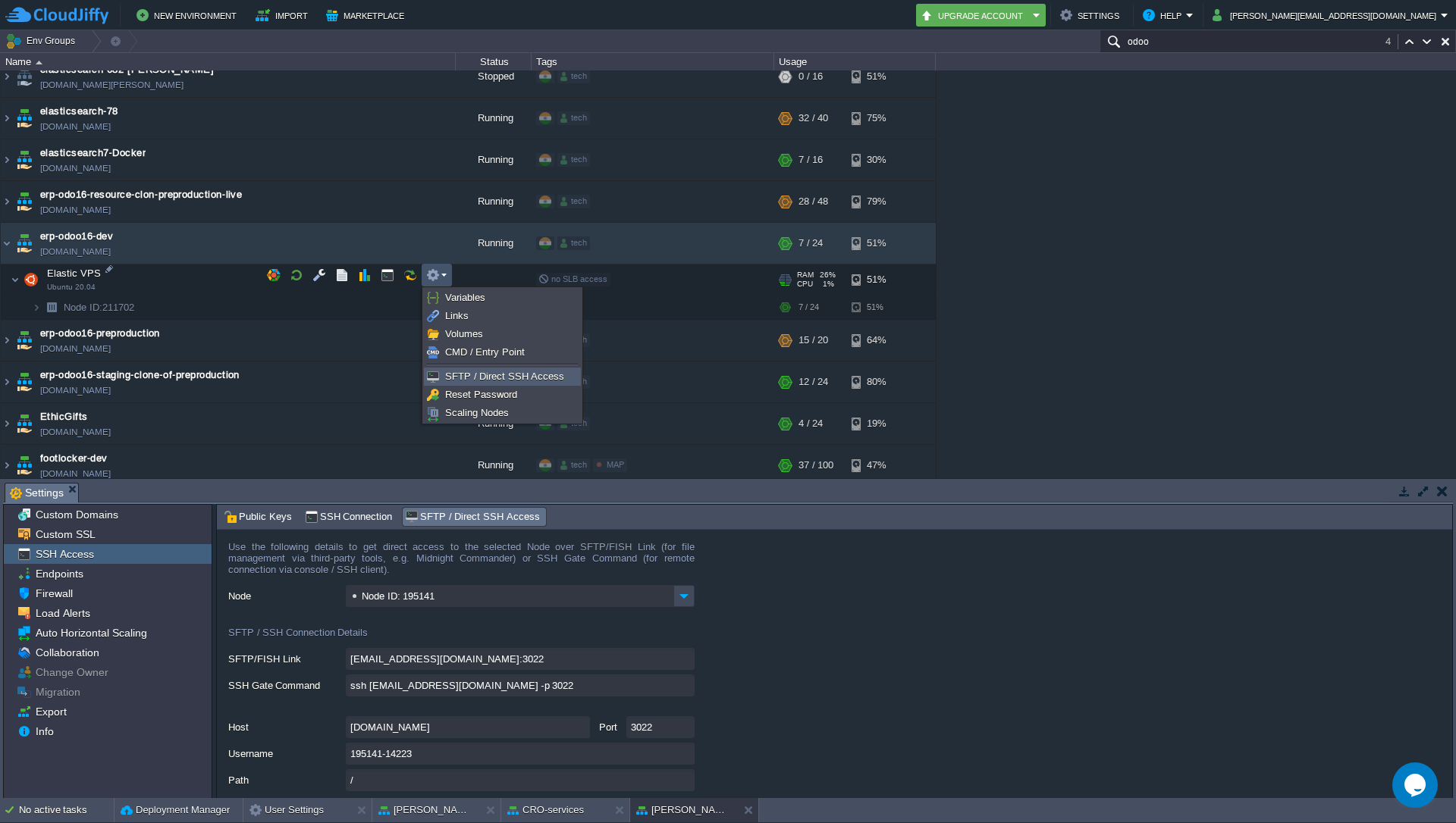
click at [477, 378] on span "SFTP / Direct SSH Access" at bounding box center [505, 377] width 119 height 12
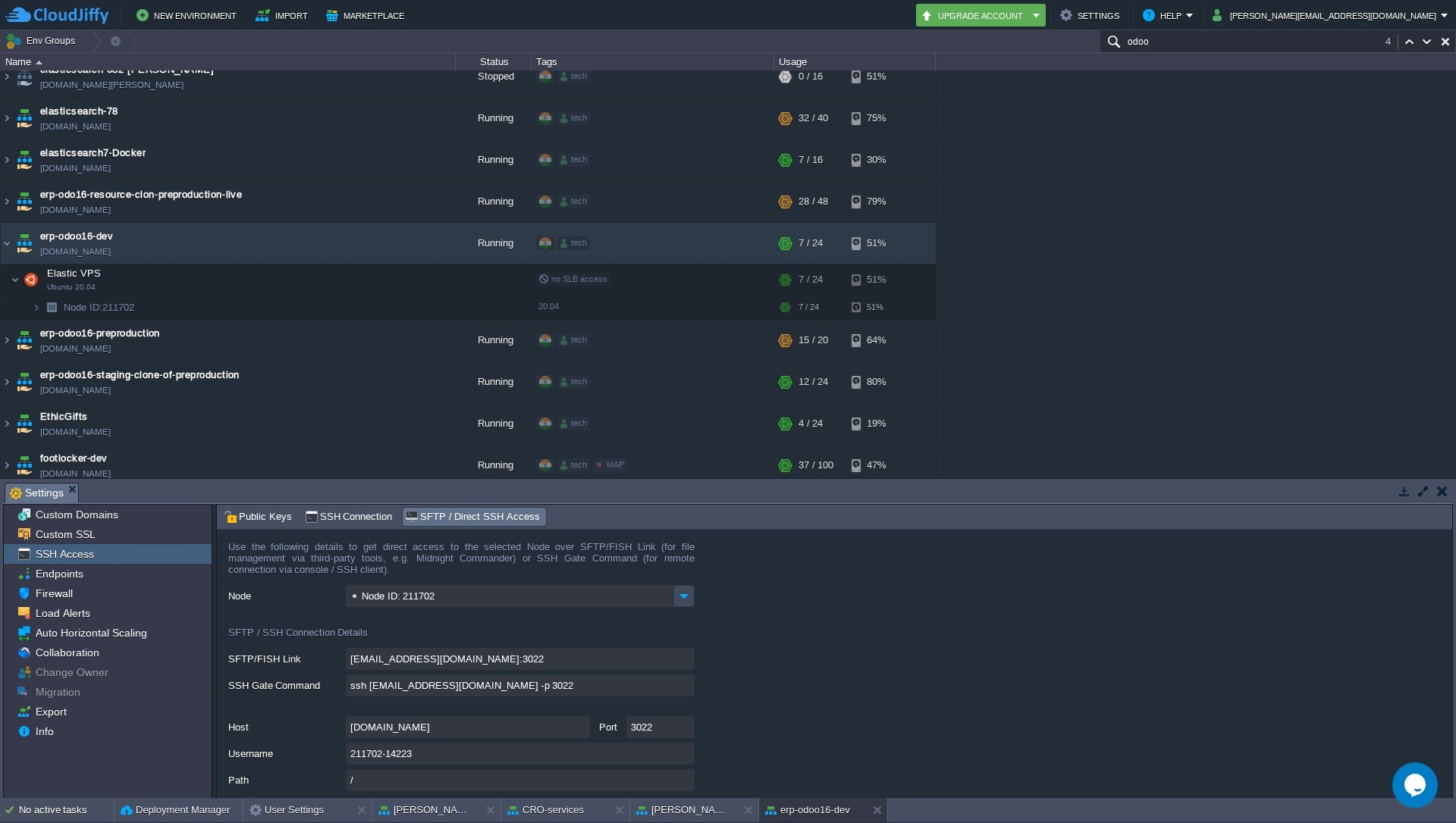
click at [686, 682] on input "ssh [EMAIL_ADDRESS][DOMAIN_NAME] -p 3022" at bounding box center [520, 685] width 349 height 22
click at [12, 340] on img at bounding box center [7, 341] width 12 height 41
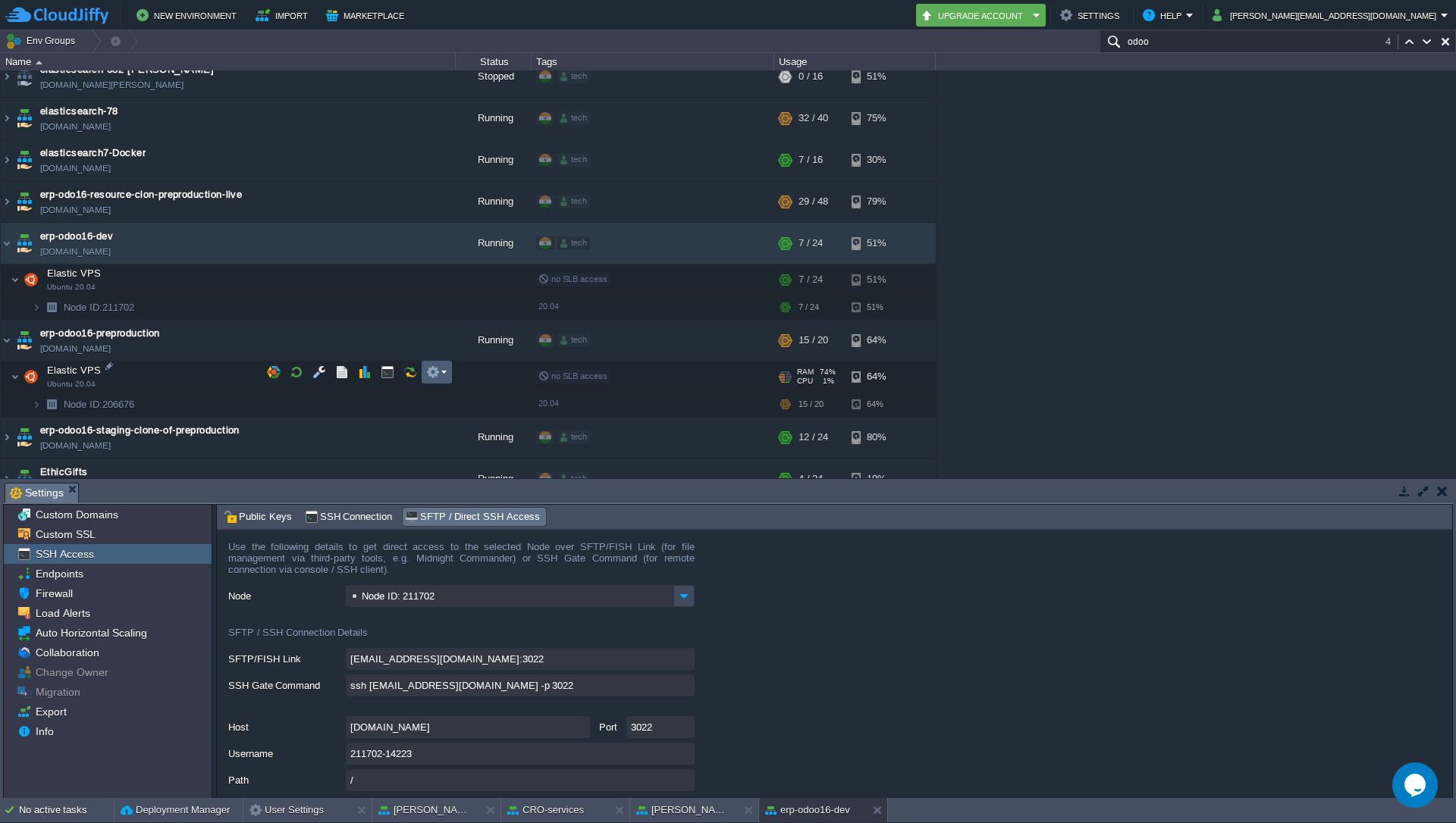
click at [445, 377] on em at bounding box center [436, 372] width 21 height 14
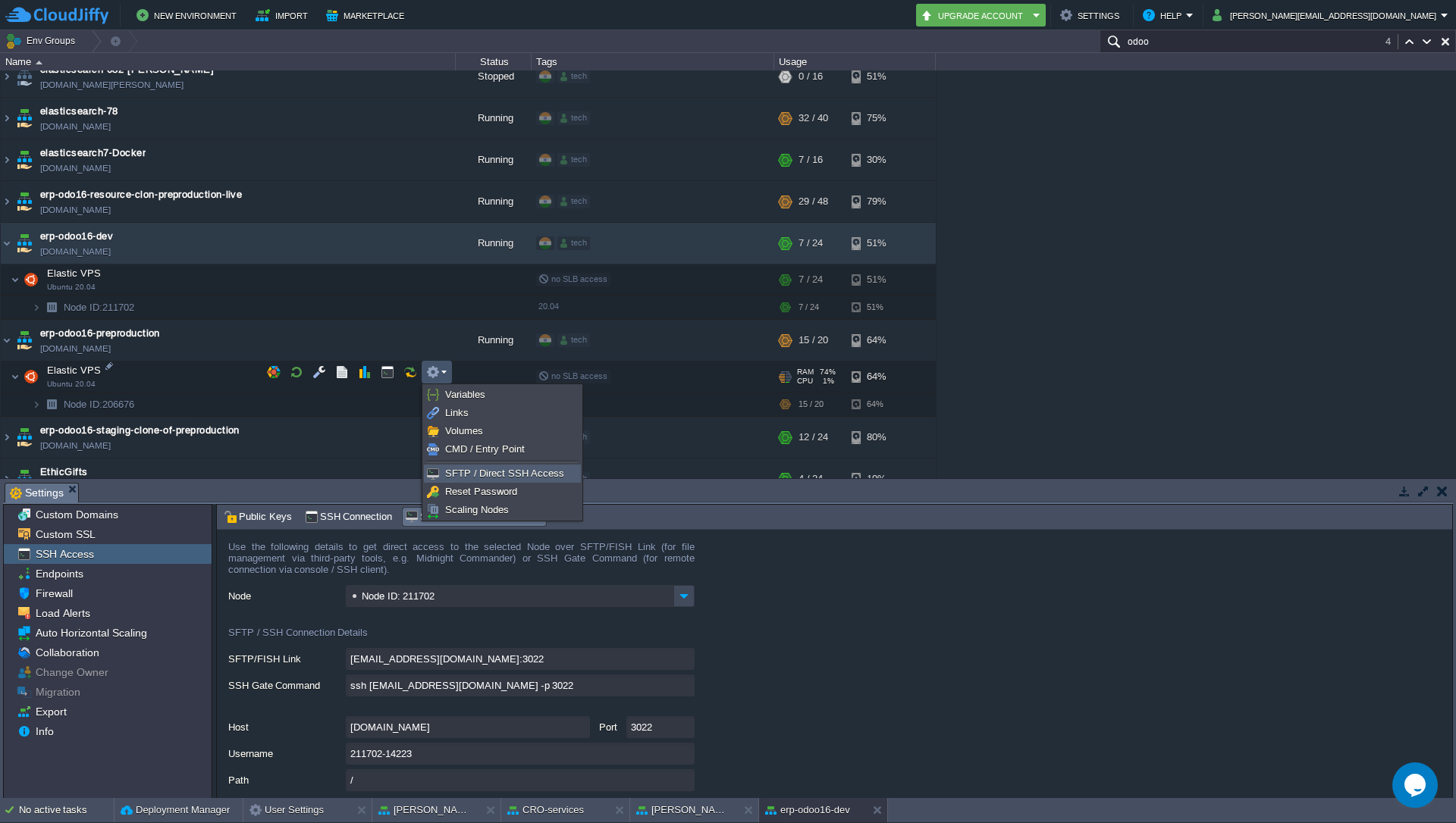
click at [478, 465] on link "SFTP / Direct SSH Access" at bounding box center [502, 473] width 155 height 16
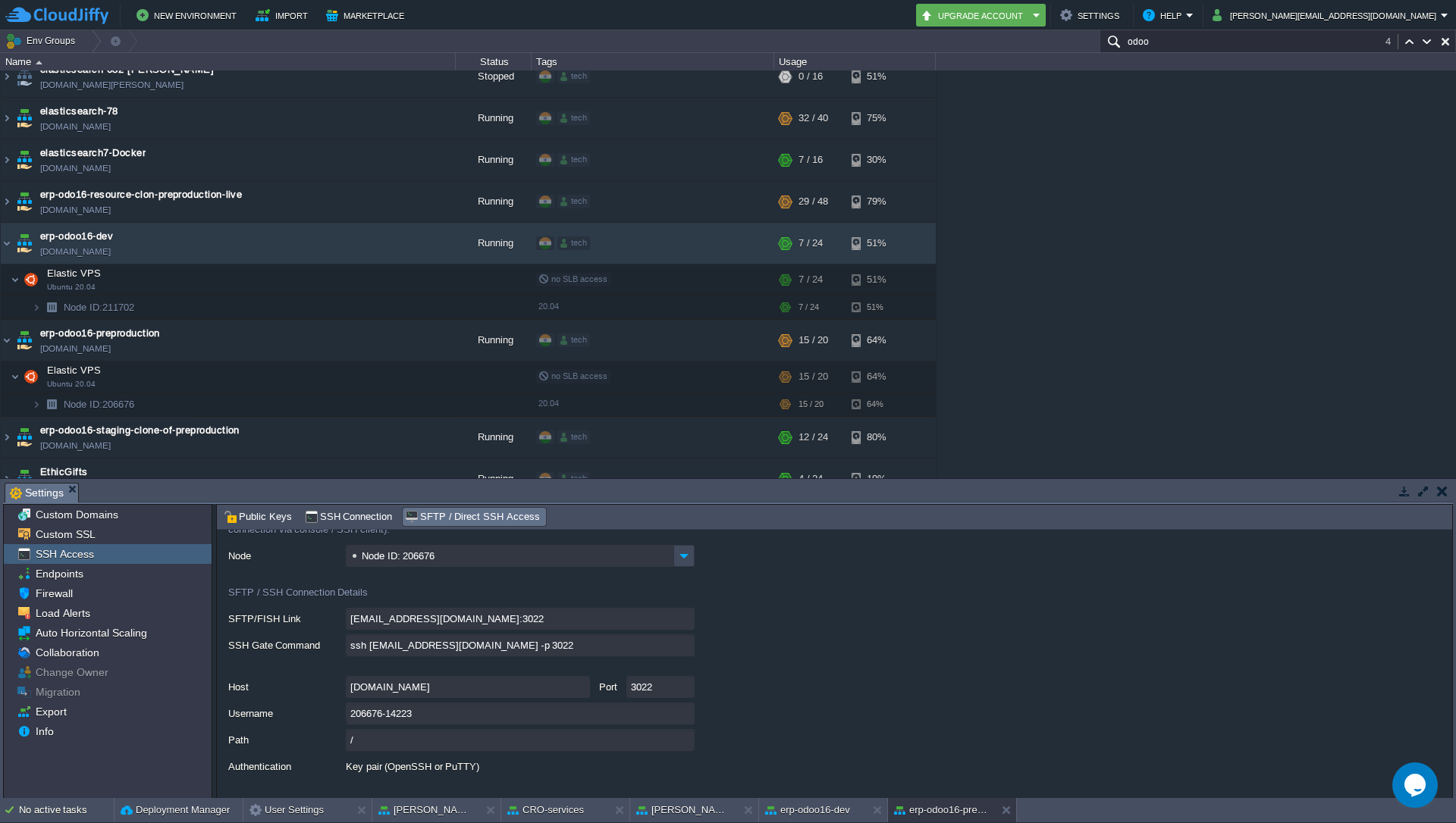
scroll to position [62, 0]
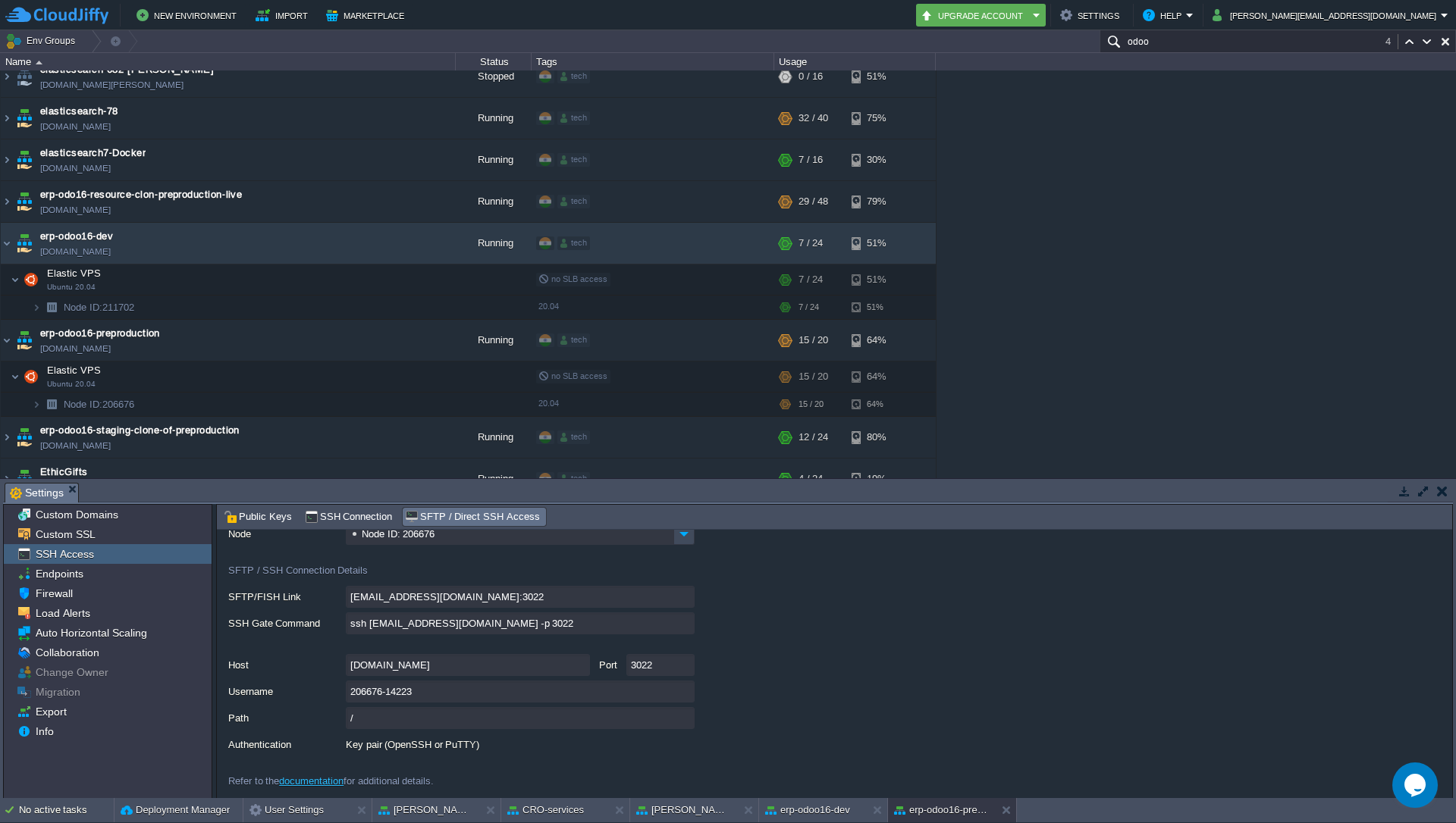
click at [691, 626] on input "ssh [EMAIL_ADDRESS][DOMAIN_NAME] -p 3022" at bounding box center [520, 623] width 349 height 22
type textarea "ssh [EMAIL_ADDRESS][DOMAIN_NAME] -p 3022"
click at [1283, 43] on input "odoo" at bounding box center [1278, 41] width 356 height 22
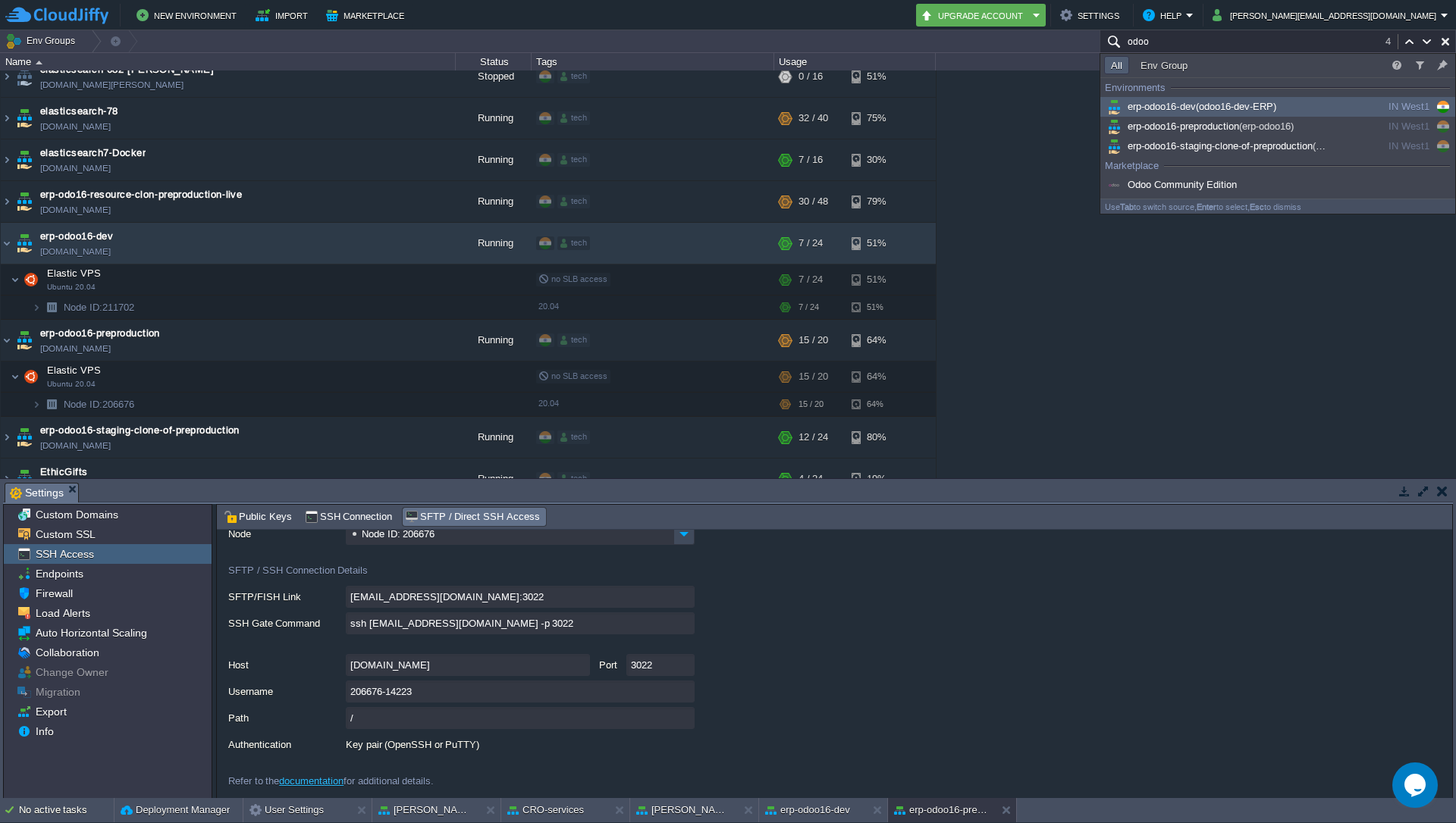
paste input "erp-odoo16-staging"
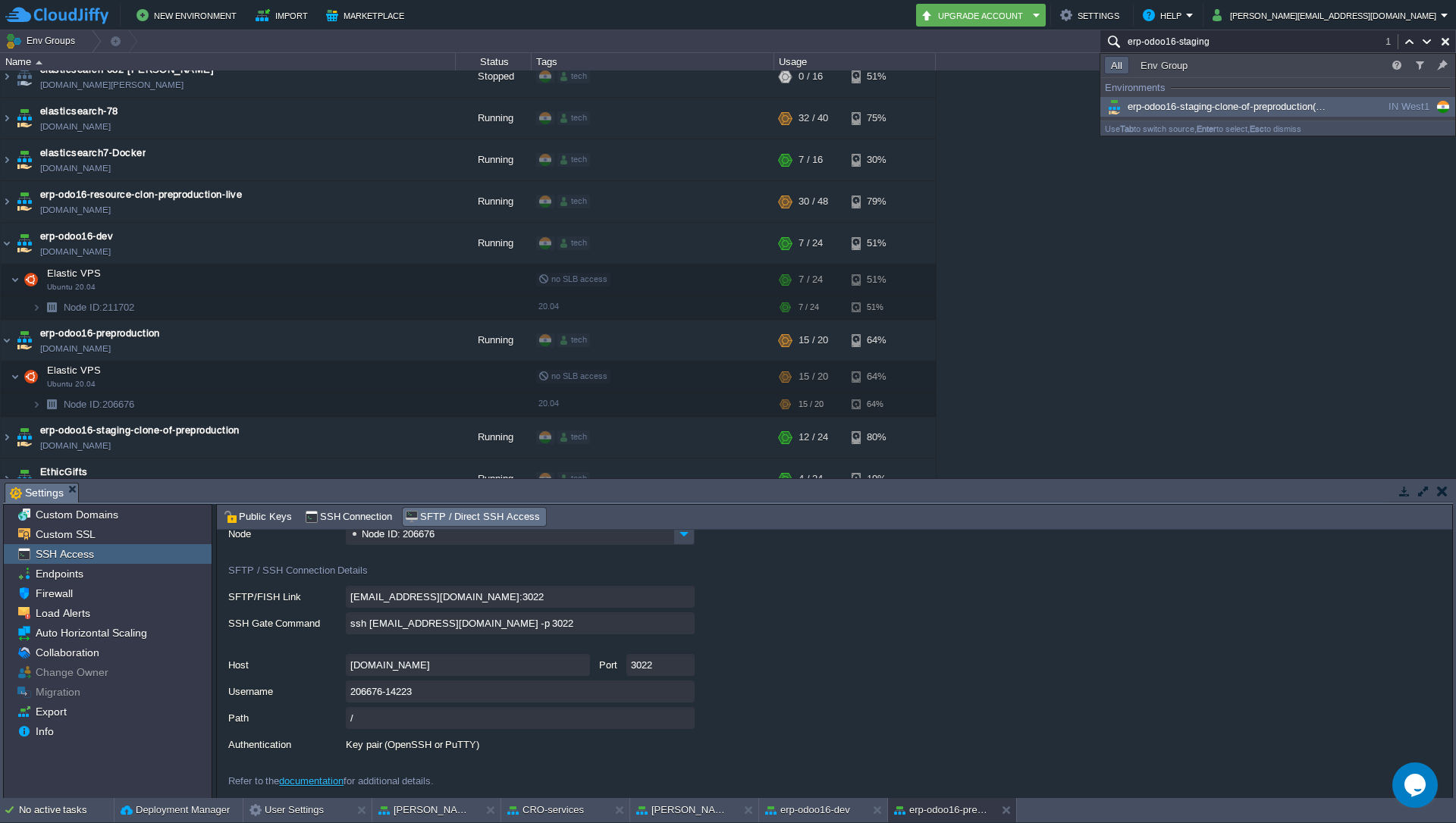
type input "erp-odoo16-staging"
click at [1254, 114] on div "erp-odoo16-staging-clone-of-preproduction (erp-odoo16-clone-of-preproduction)" at bounding box center [1219, 107] width 229 height 16
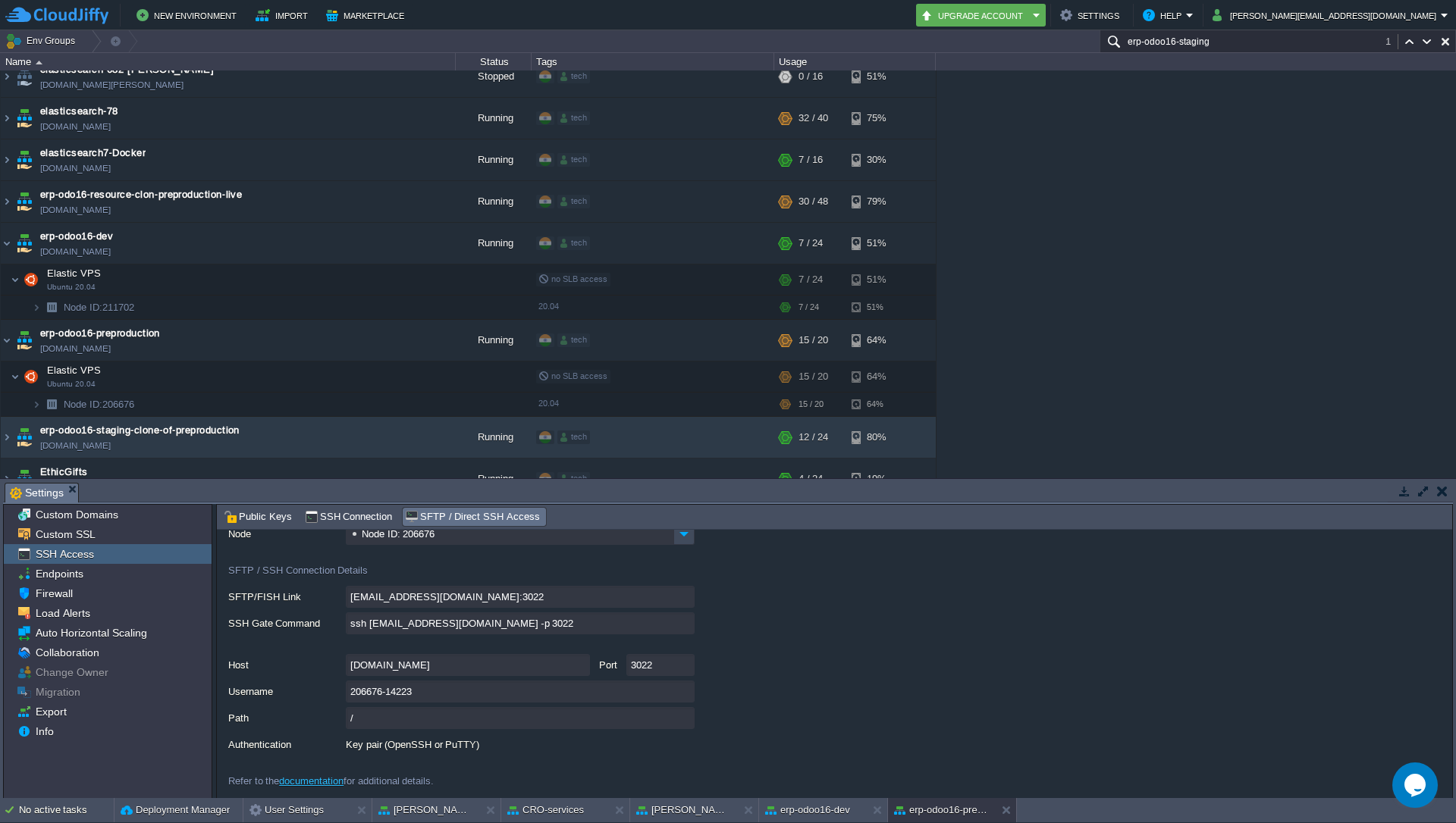
click at [1212, 44] on input "erp-odoo16-staging" at bounding box center [1278, 41] width 356 height 22
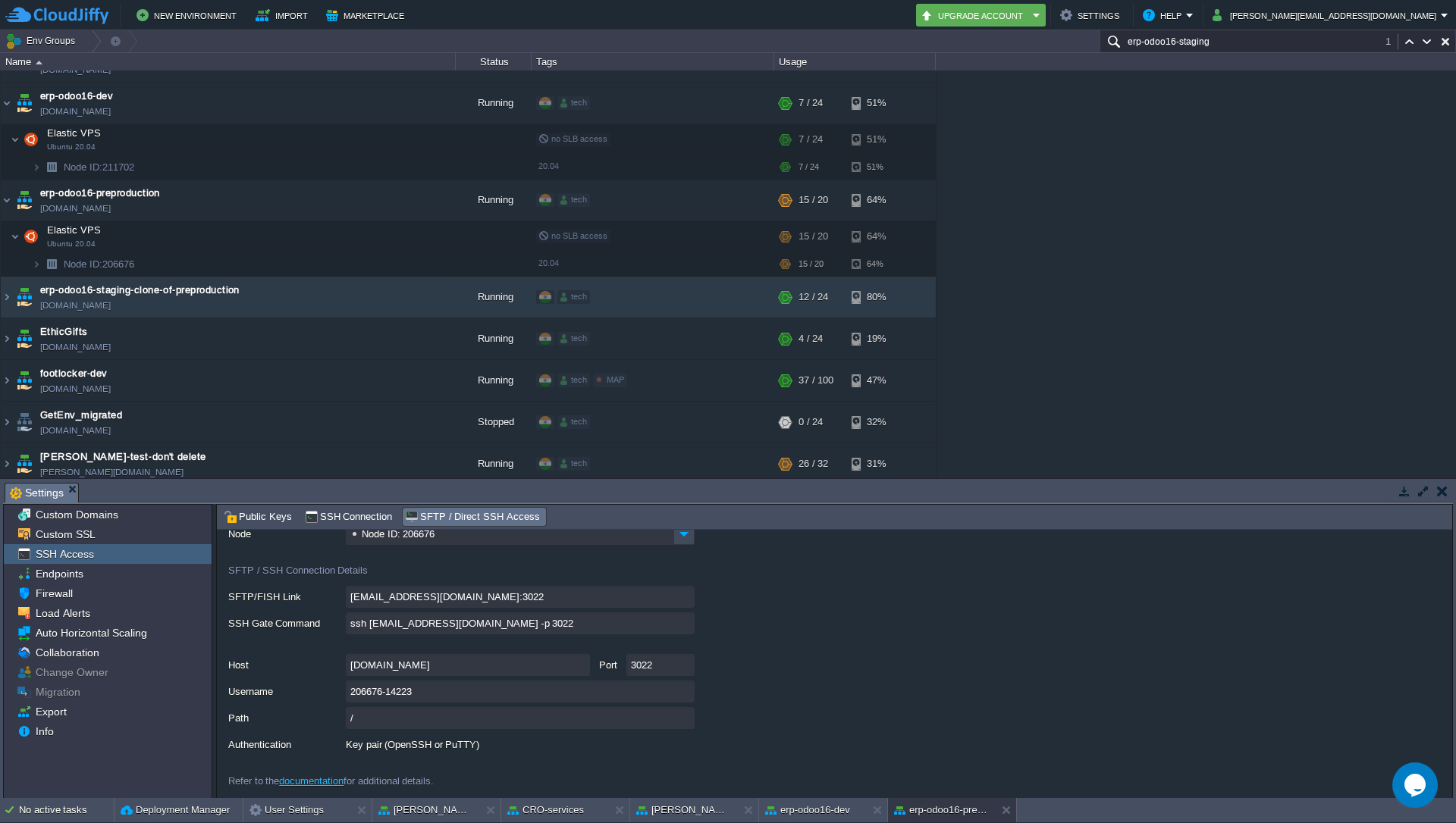
scroll to position [1697, 0]
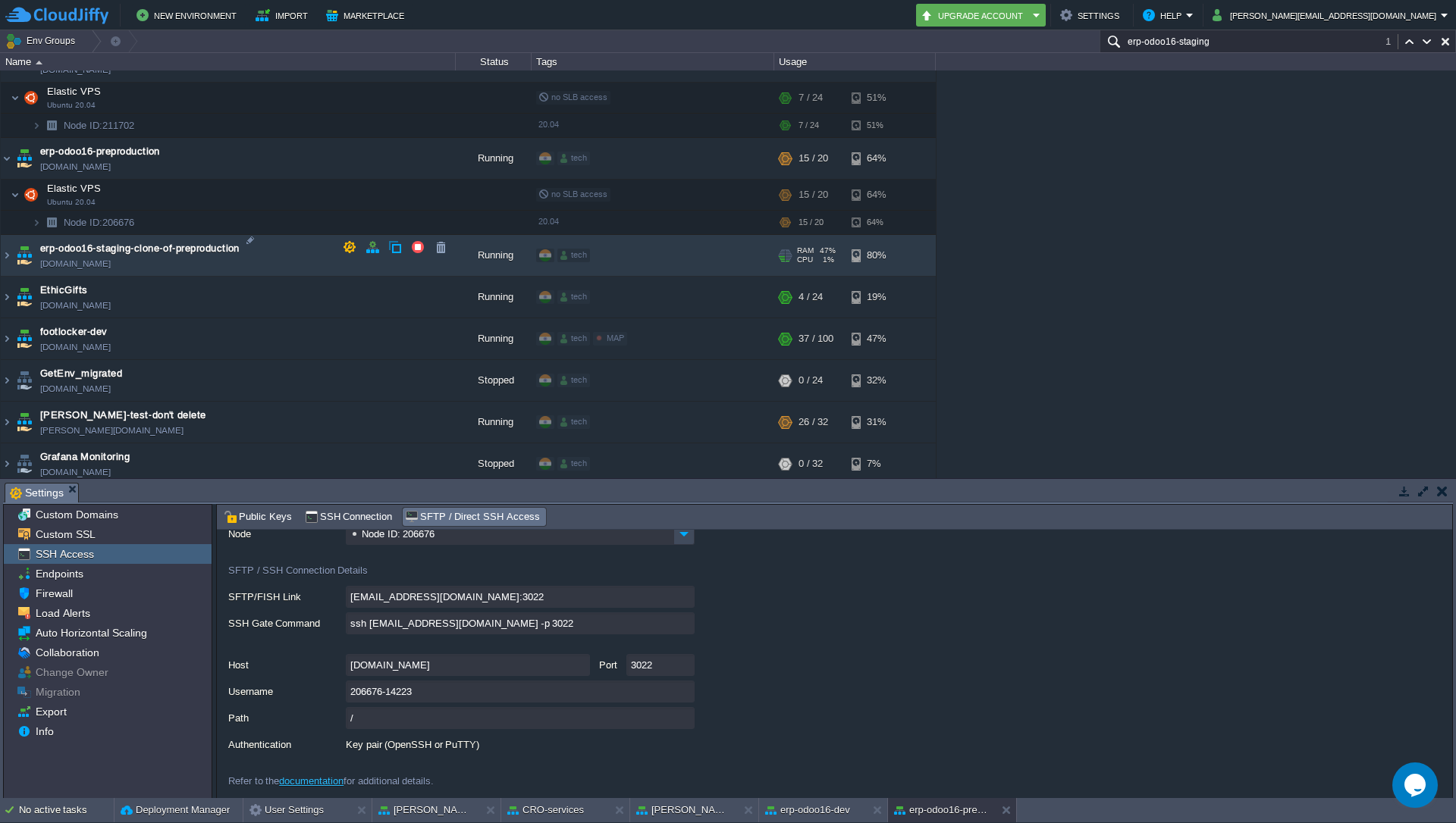
drag, startPoint x: 285, startPoint y: 233, endPoint x: 192, endPoint y: 203, distance: 97.7
click at [5, 245] on img at bounding box center [7, 256] width 12 height 41
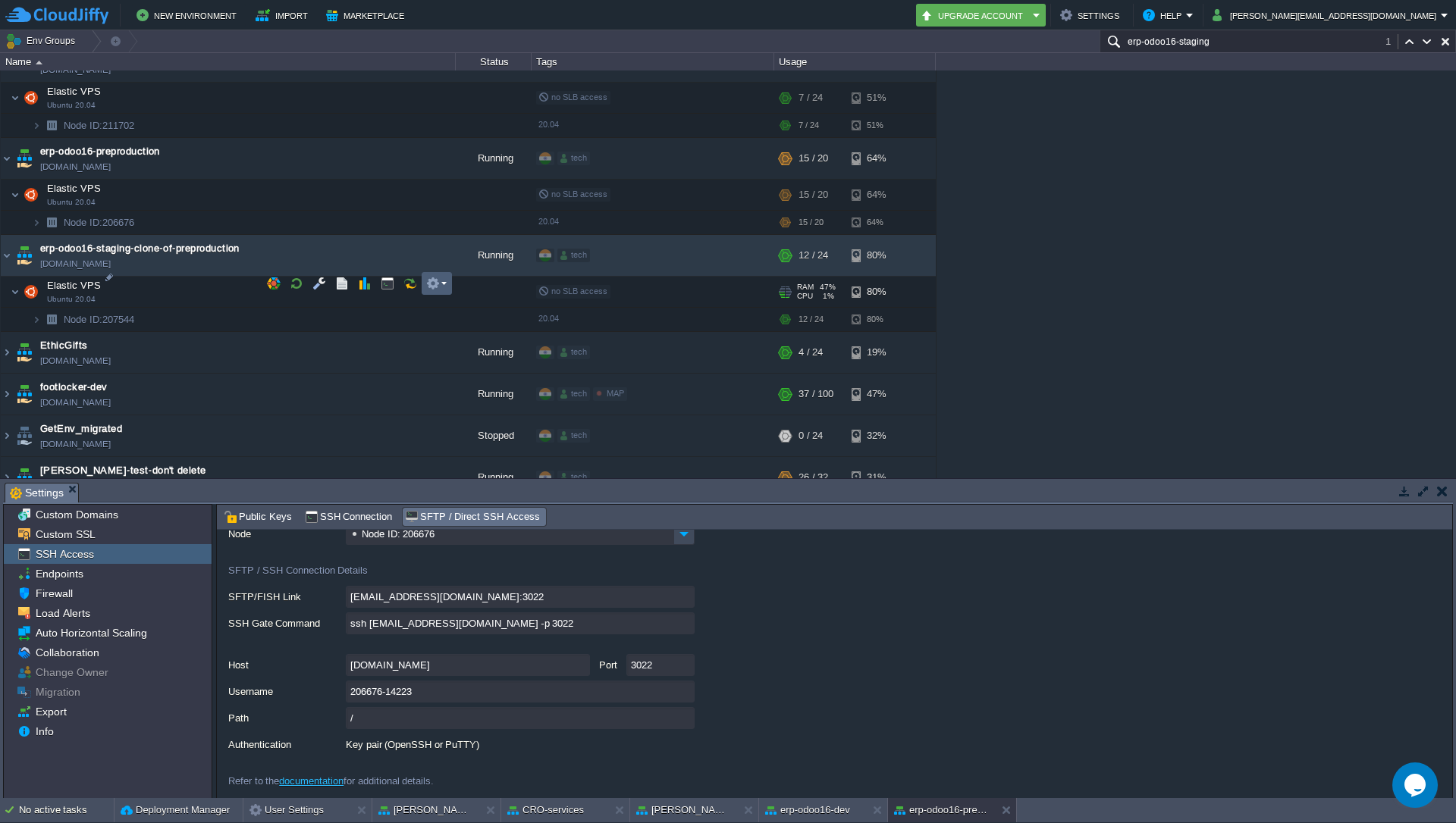
click at [447, 283] on td at bounding box center [436, 284] width 31 height 23
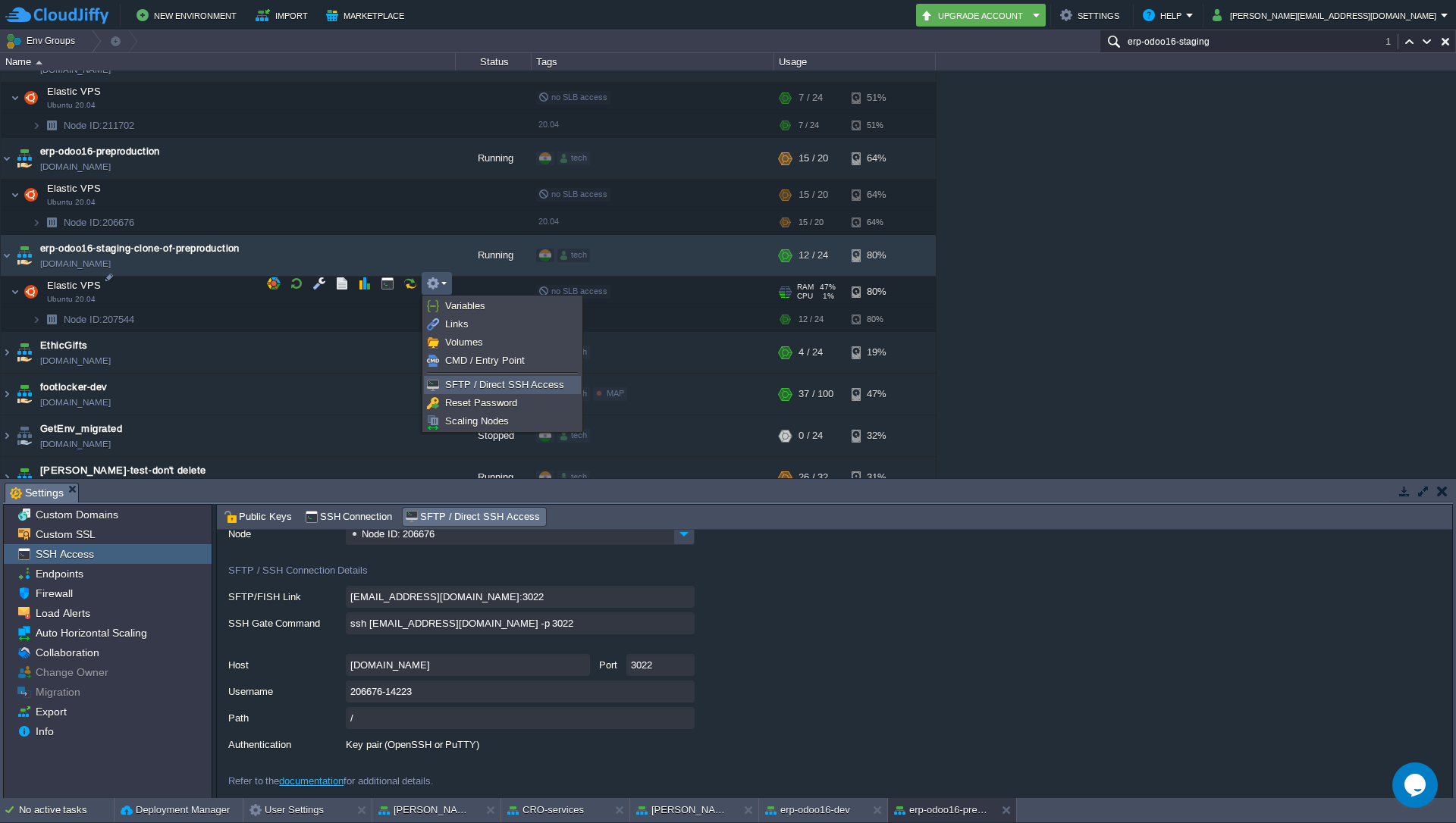
click at [465, 387] on span "SFTP / Direct SSH Access" at bounding box center [505, 385] width 119 height 12
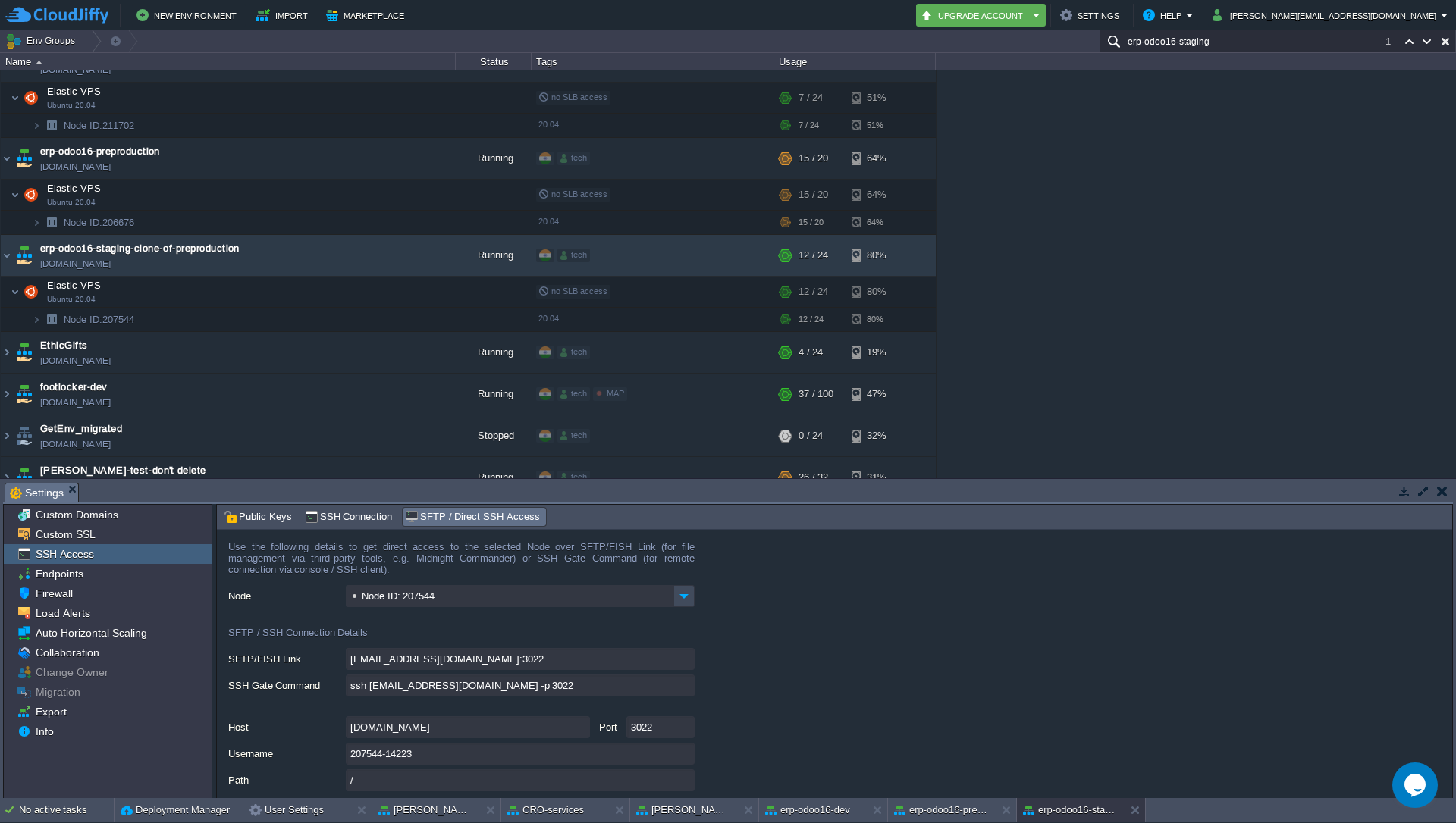
click at [686, 691] on input "ssh [EMAIL_ADDRESS][DOMAIN_NAME] -p 3022" at bounding box center [520, 685] width 349 height 22
type textarea "ssh [EMAIL_ADDRESS][DOMAIN_NAME] -p 3022"
click at [7, 249] on img at bounding box center [7, 256] width 12 height 41
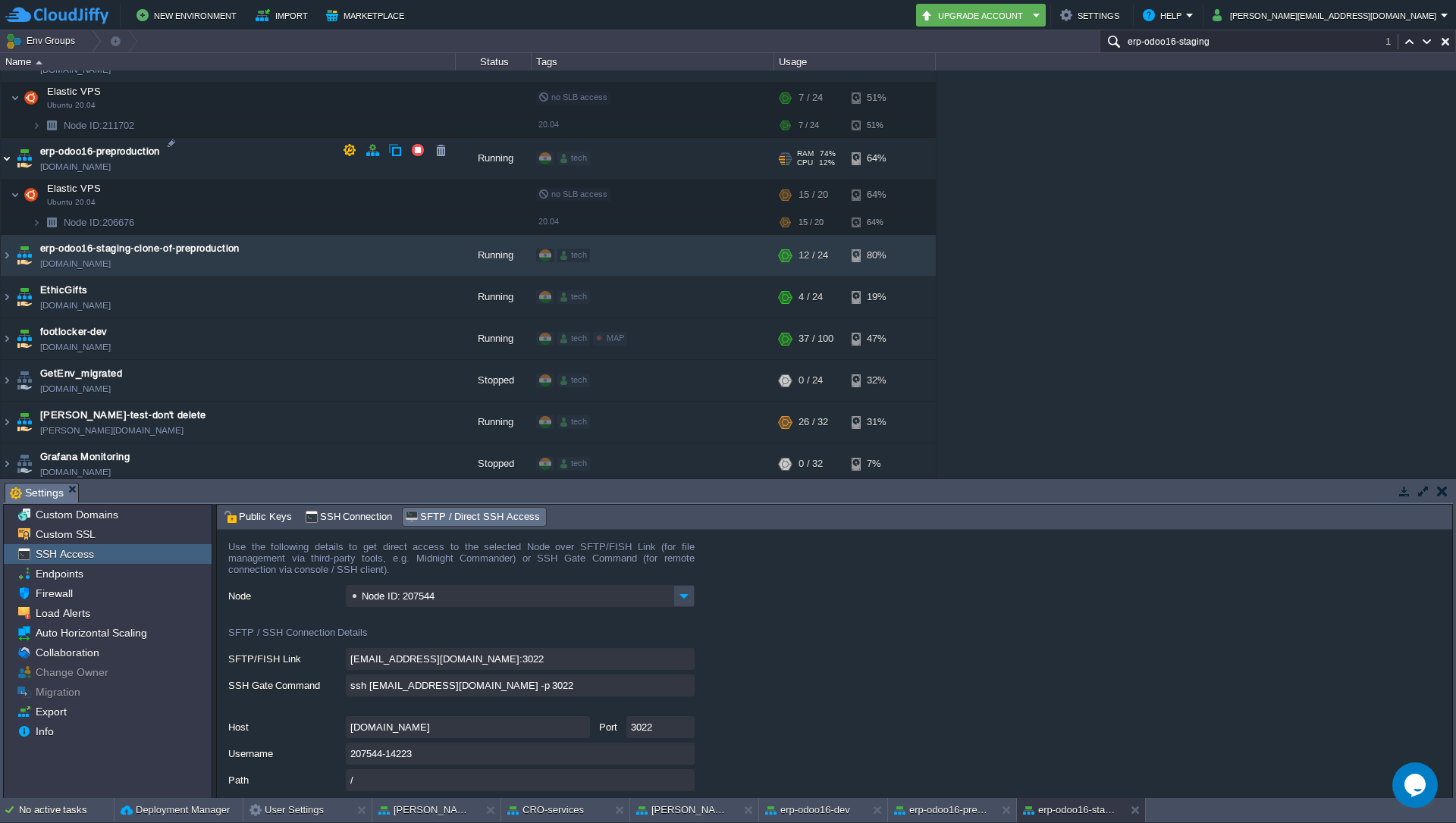
click at [4, 155] on img at bounding box center [7, 158] width 12 height 41
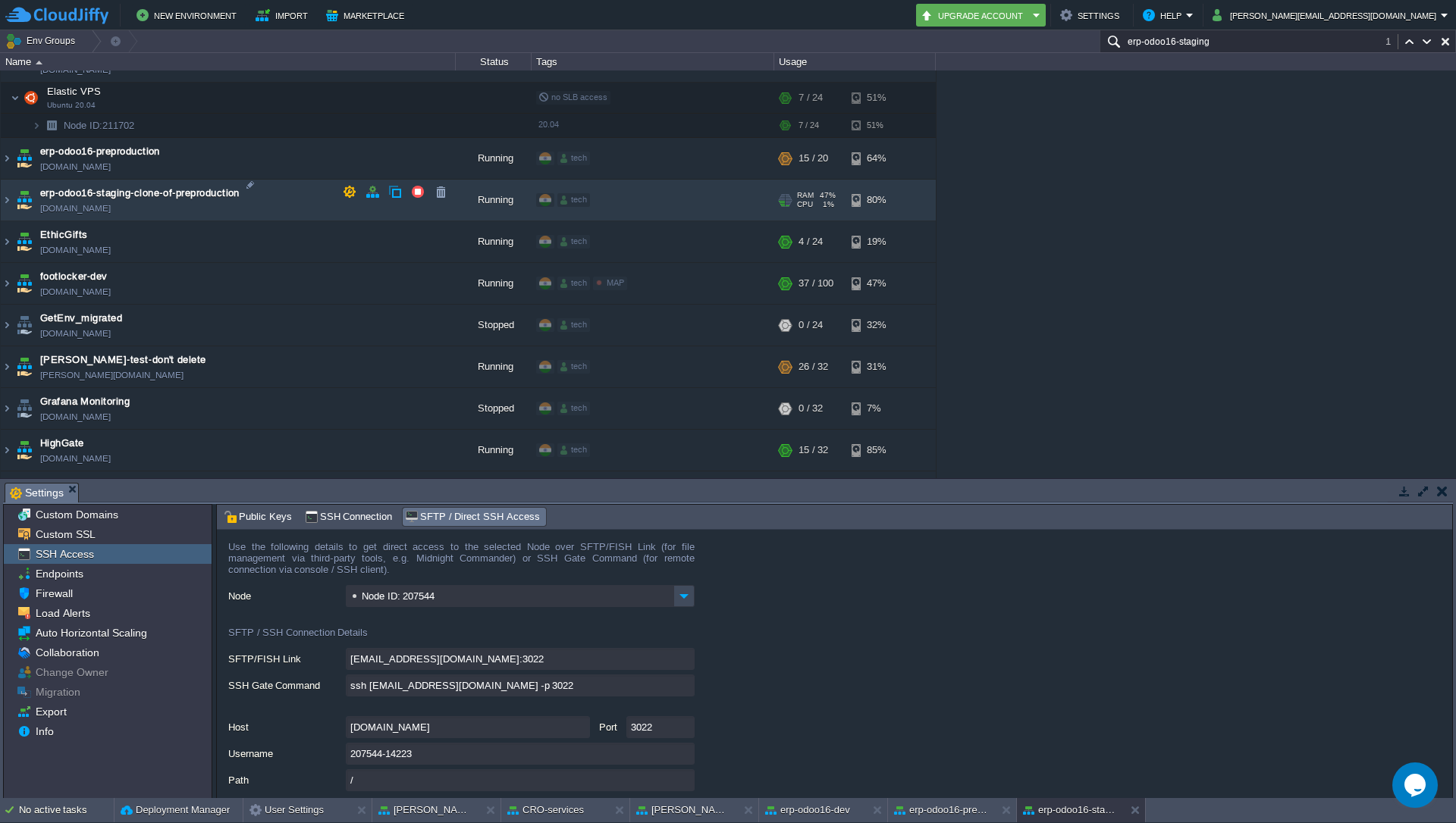
scroll to position [1606, 0]
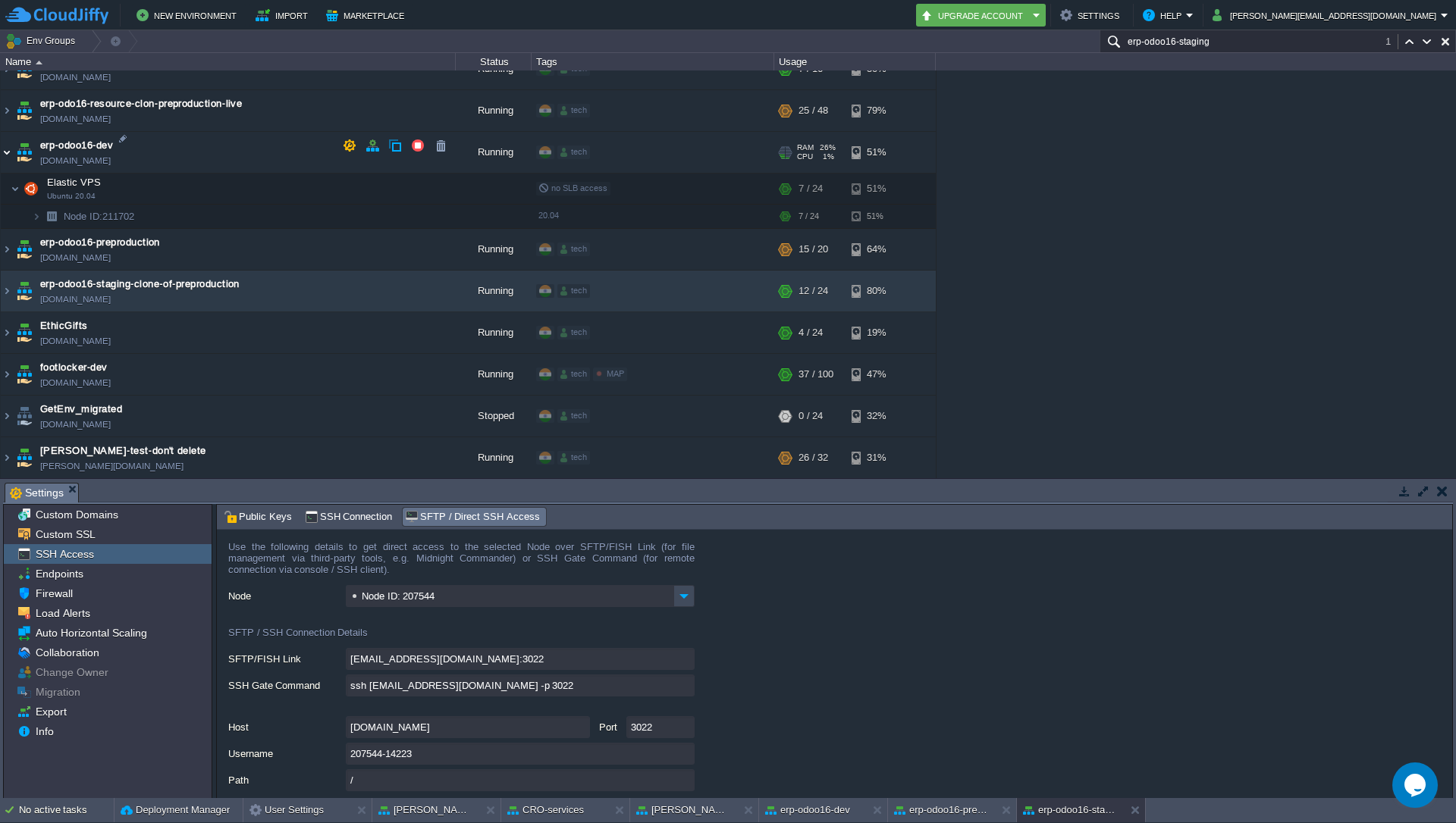
click at [10, 149] on img at bounding box center [7, 153] width 12 height 41
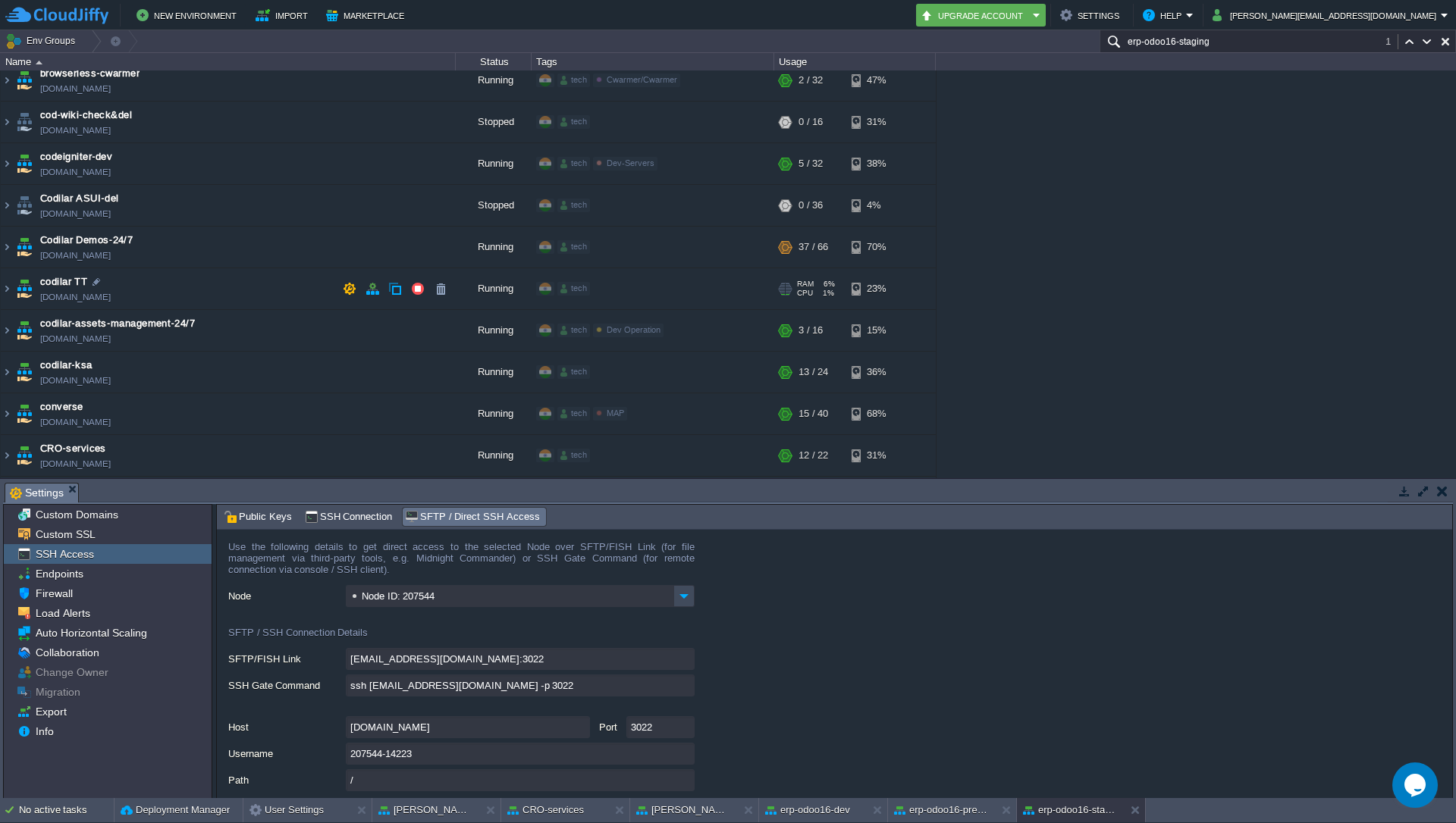
scroll to position [515, 0]
click at [1208, 35] on input "erp-odoo16-staging" at bounding box center [1278, 41] width 356 height 22
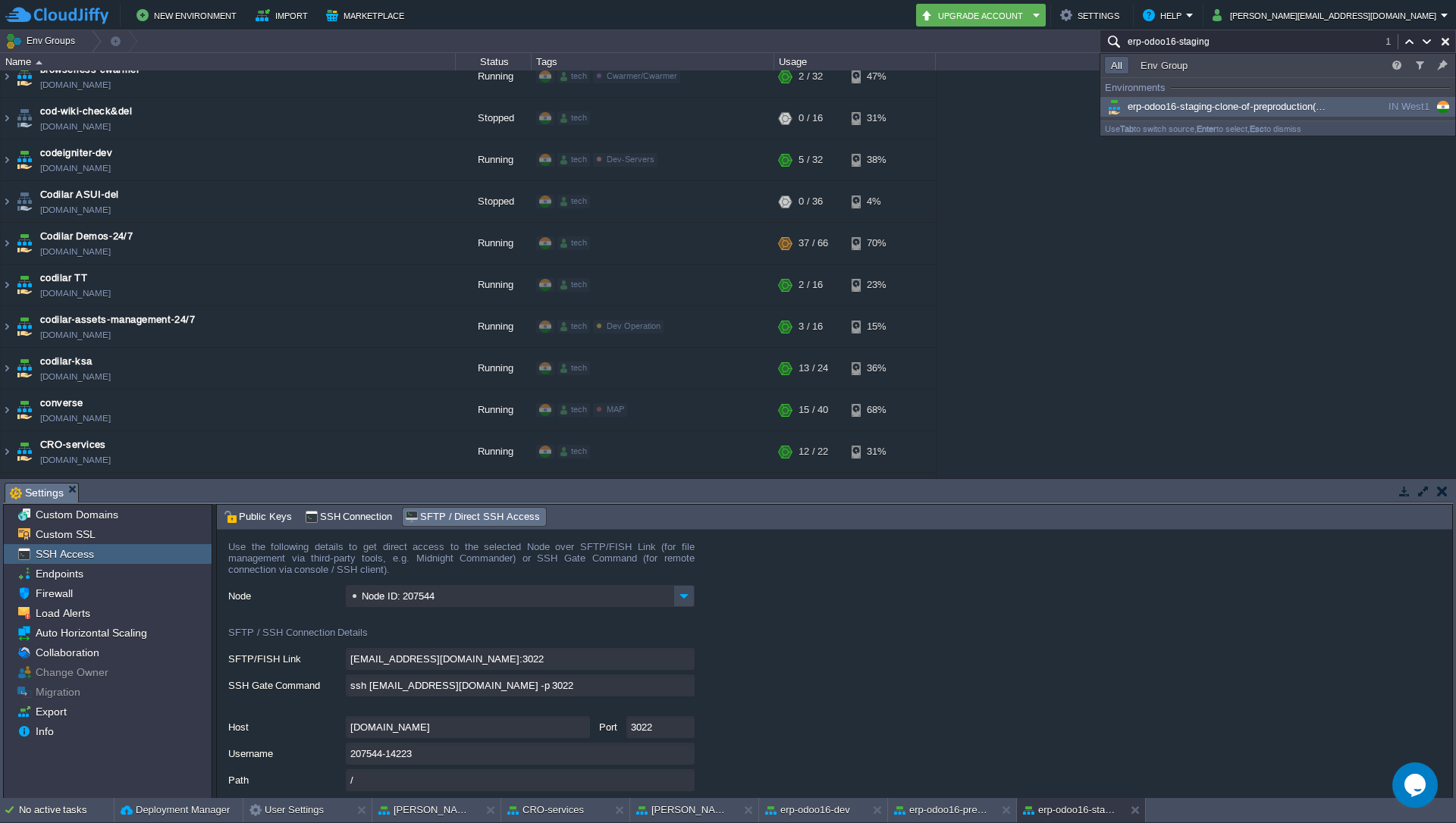
paste input "[TECHNICAL_ID]"
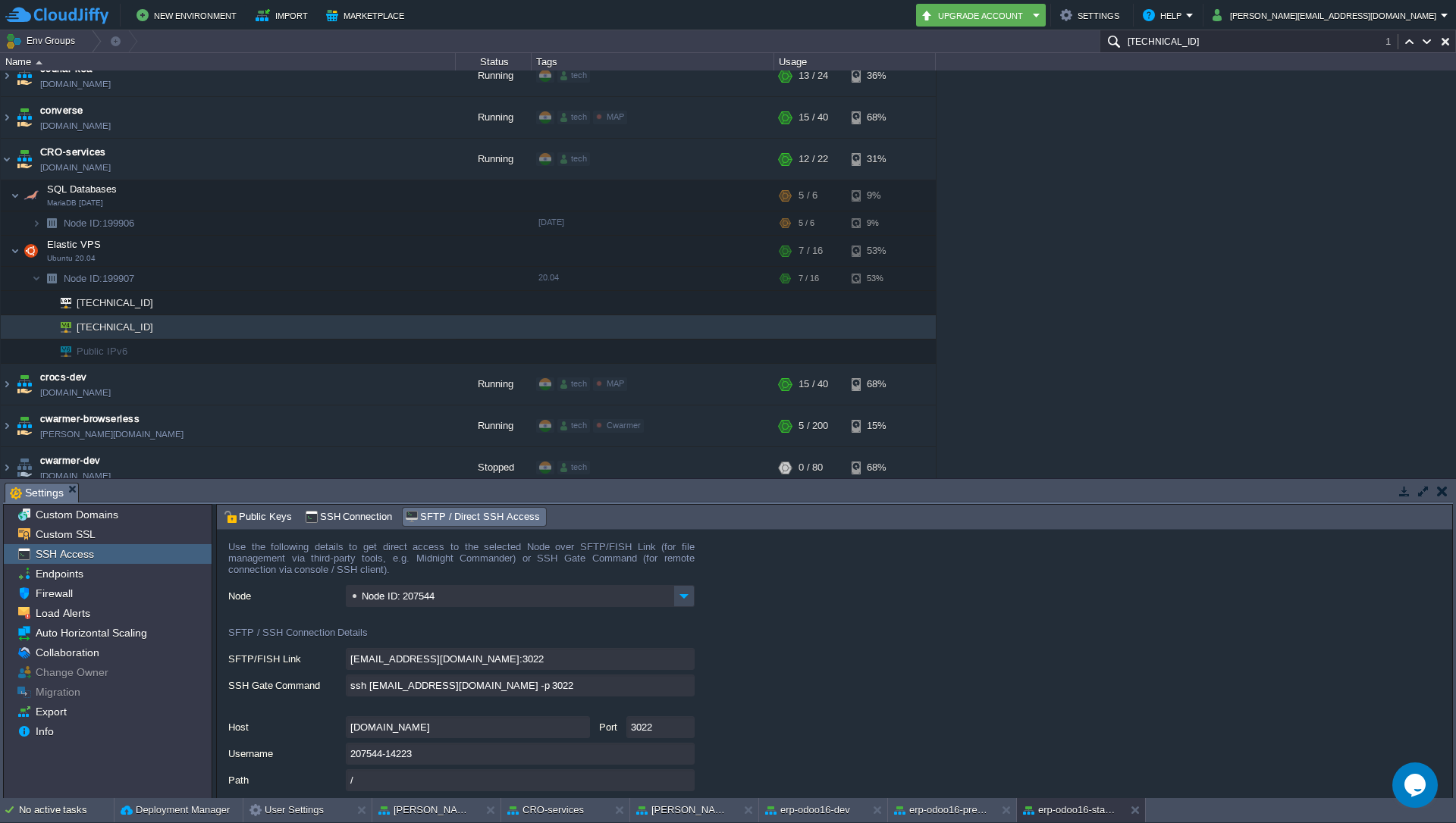
scroll to position [831, 0]
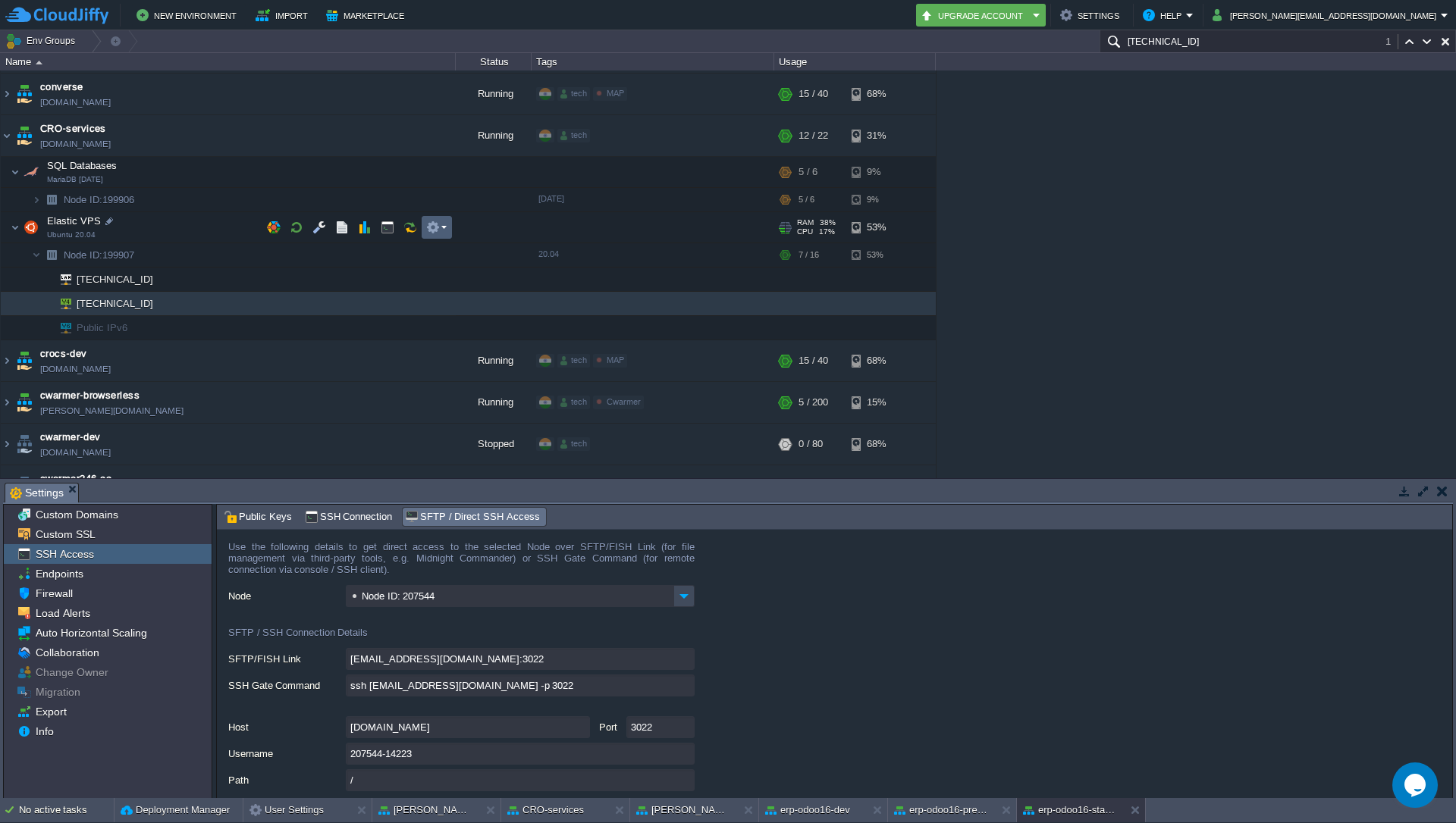
type input "[TECHNICAL_ID]"
click at [445, 228] on em at bounding box center [436, 228] width 21 height 14
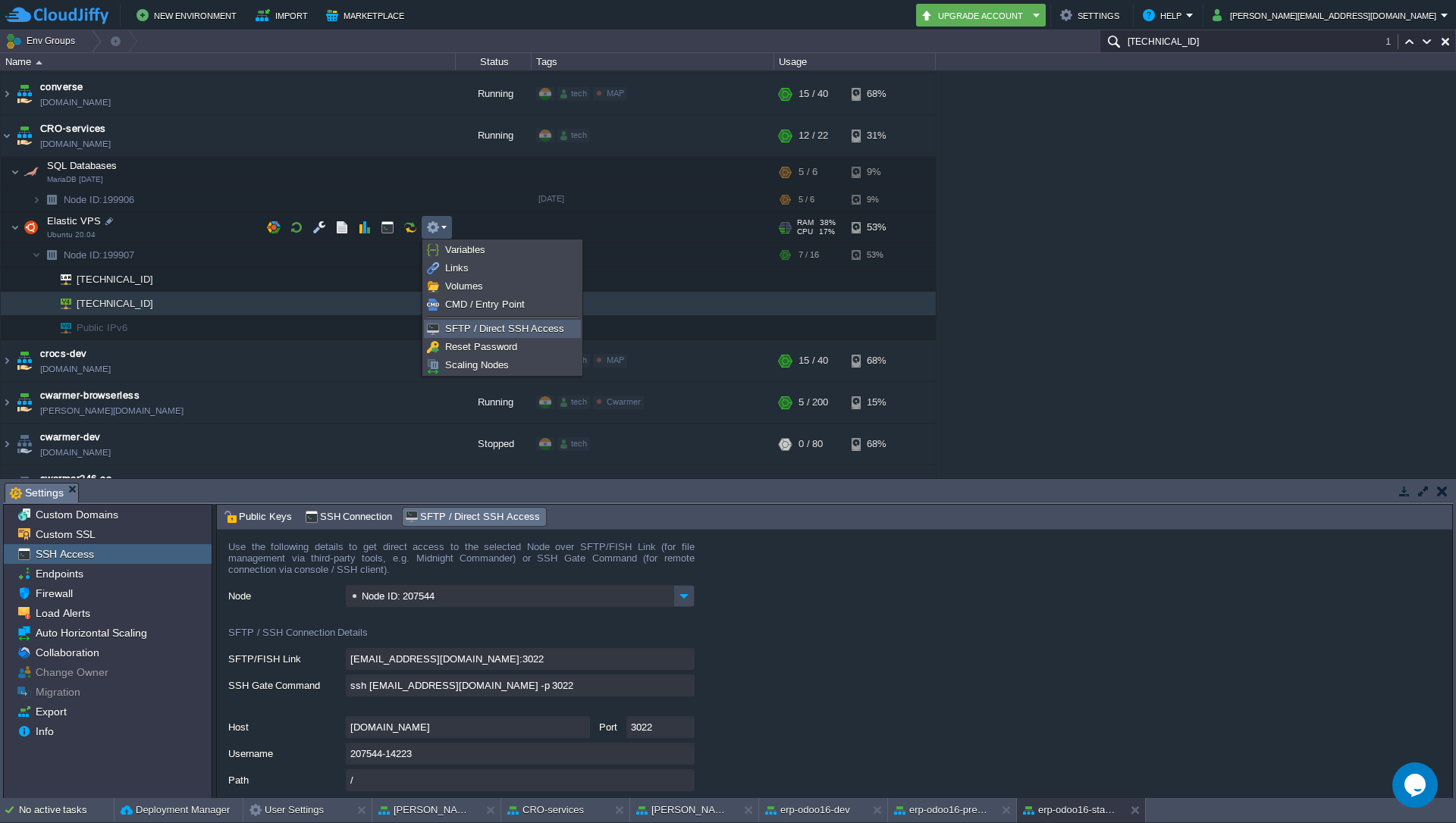
click at [474, 327] on span "SFTP / Direct SSH Access" at bounding box center [505, 329] width 119 height 12
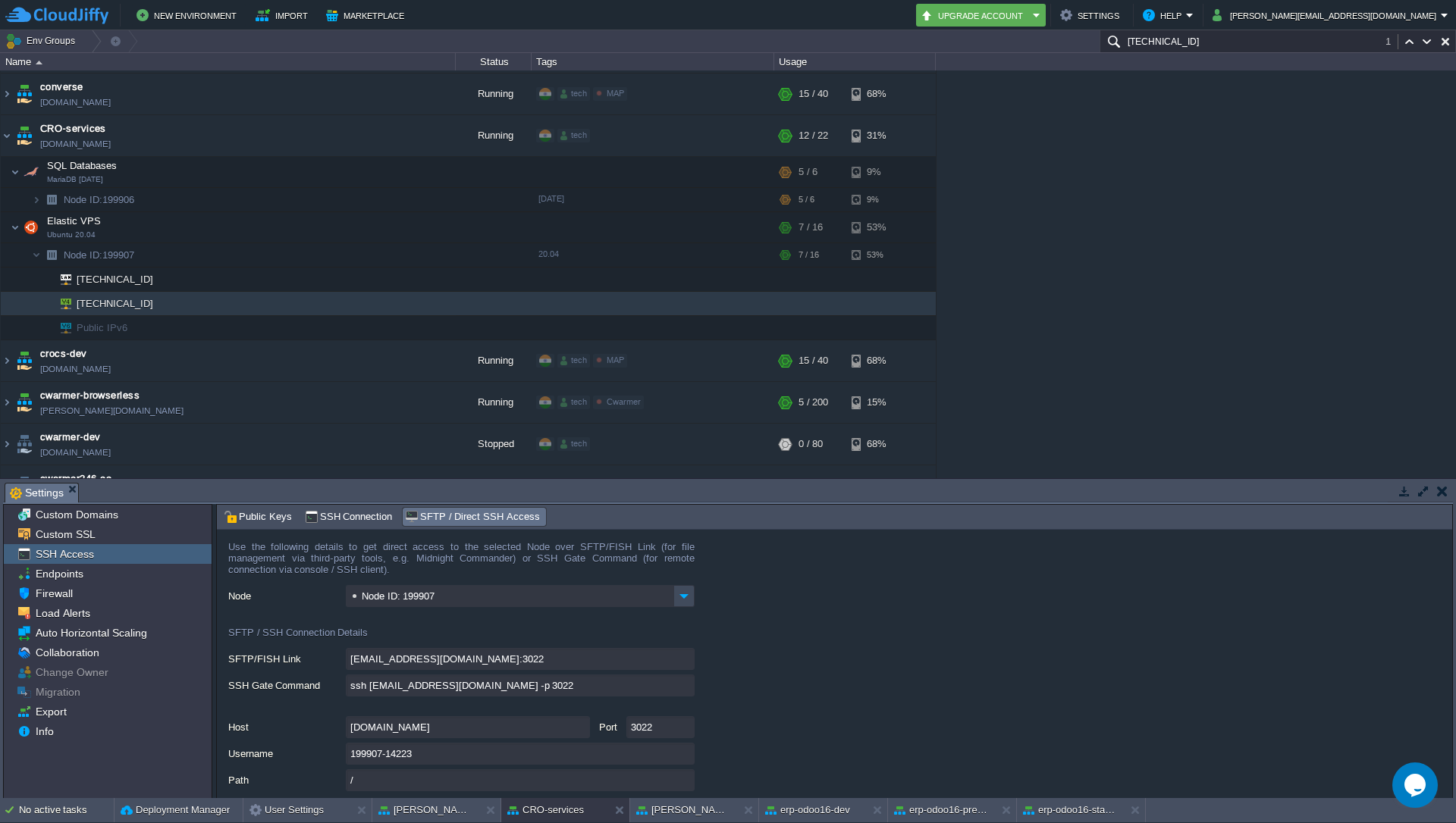
click at [686, 690] on input "ssh [EMAIL_ADDRESS][DOMAIN_NAME] -p 3022" at bounding box center [520, 685] width 349 height 22
type textarea "ssh [EMAIL_ADDRESS][DOMAIN_NAME] -p 3022"
